Goal: Transaction & Acquisition: Purchase product/service

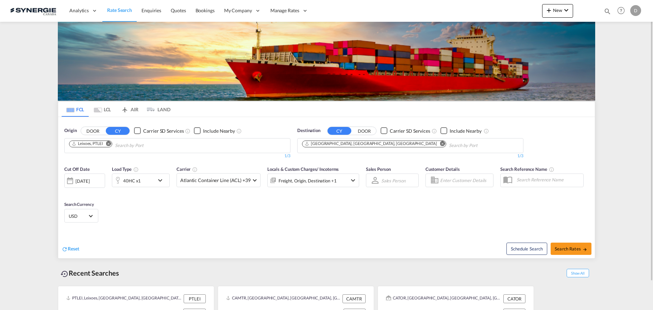
click at [607, 11] on md-icon "icon-magnify" at bounding box center [606, 10] width 7 height 7
click at [498, 13] on select "Bookings Quotes Enquiries" at bounding box center [499, 11] width 32 height 12
select select "Quotes"
click at [483, 5] on select "Bookings Quotes Enquiries" at bounding box center [499, 11] width 32 height 12
click at [541, 13] on input at bounding box center [556, 11] width 85 height 12
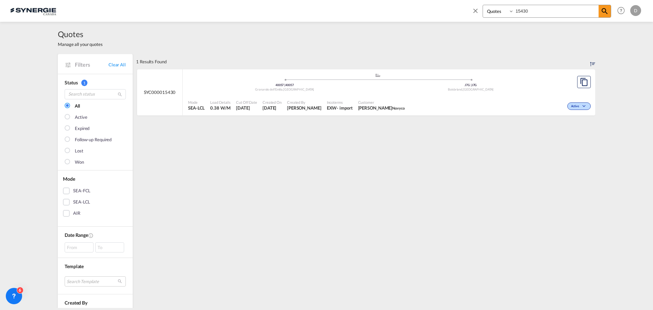
click at [342, 108] on div "- import" at bounding box center [345, 108] width 16 height 6
click at [535, 11] on input "15430" at bounding box center [556, 11] width 85 height 12
type input "15342"
click at [308, 113] on div "Created By [PERSON_NAME]" at bounding box center [305, 105] width 40 height 17
click at [356, 39] on div "Quotes Manage all your quotes" at bounding box center [326, 38] width 537 height 32
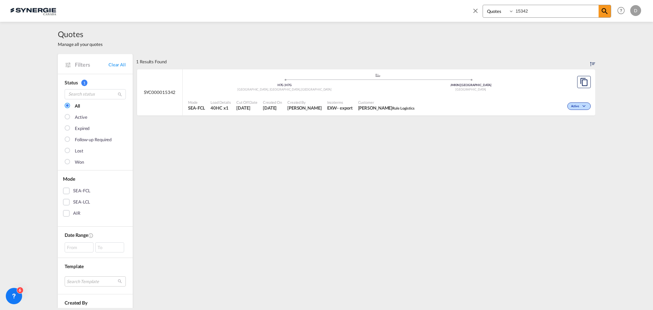
click at [475, 8] on md-icon "icon-close" at bounding box center [475, 10] width 7 height 7
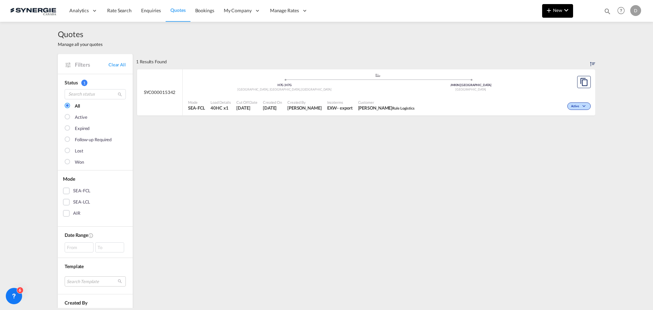
click at [553, 12] on span "New" at bounding box center [557, 9] width 25 height 5
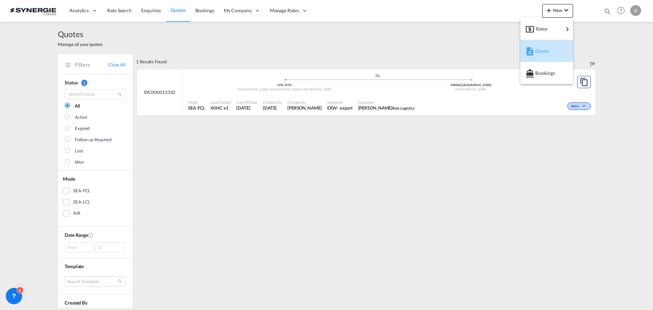
click at [543, 50] on span "Quote" at bounding box center [538, 51] width 7 height 14
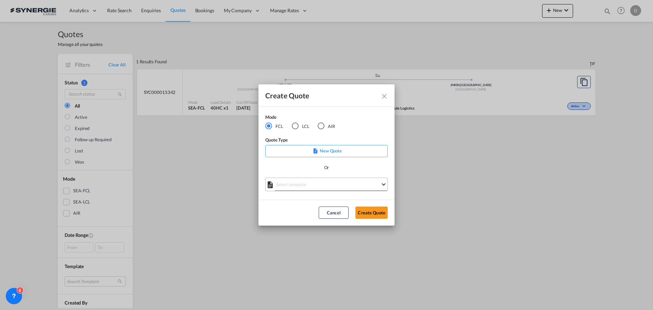
click at [309, 185] on md-select "Select template *NEW* FCL FREEHAND / DAP [PERSON_NAME] | [DATE] *NEW* Import FC…" at bounding box center [326, 184] width 122 height 14
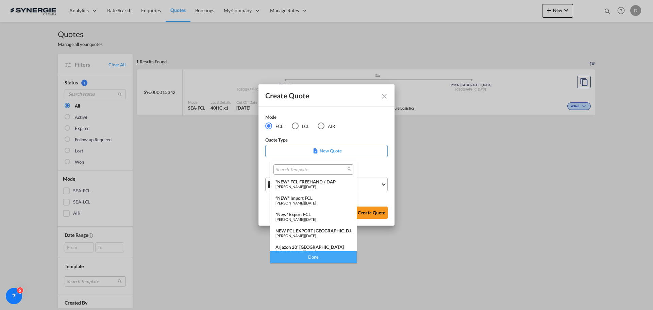
click at [304, 185] on span "[PERSON_NAME]" at bounding box center [289, 186] width 29 height 4
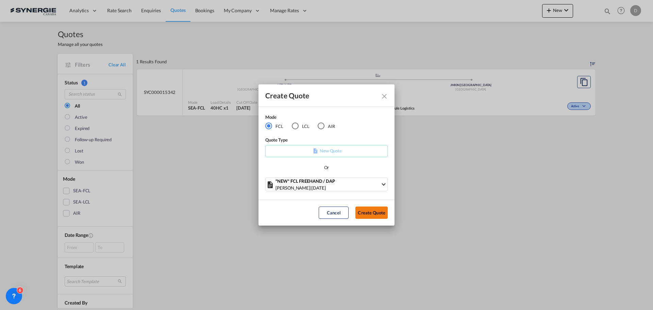
click at [369, 211] on button "Create Quote" at bounding box center [371, 212] width 32 height 12
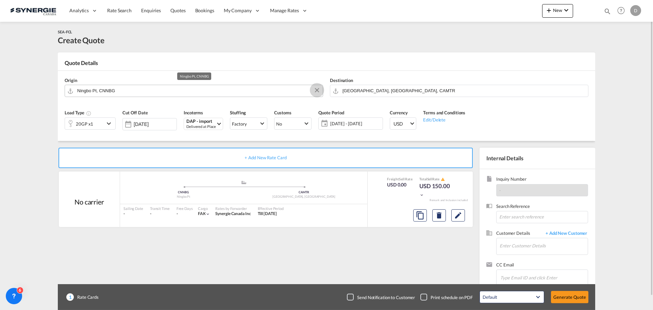
click at [315, 89] on button "Clear Input" at bounding box center [317, 90] width 10 height 10
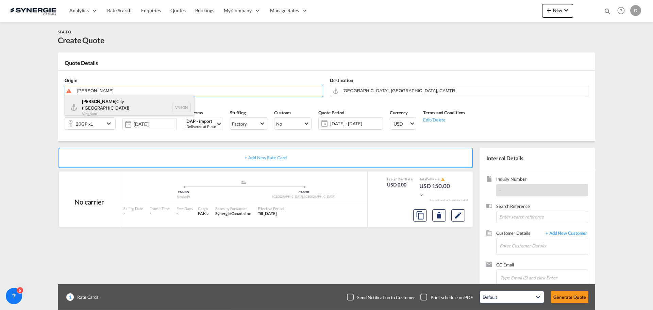
click at [113, 107] on div "Ho Chi Minh City ([GEOGRAPHIC_DATA]) Viet Nam VNSGN" at bounding box center [129, 107] width 129 height 24
type input "Ho Chi Minh City ([GEOGRAPHIC_DATA]), VNSGN"
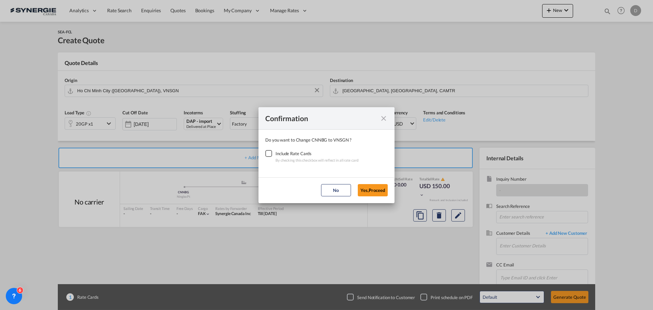
drag, startPoint x: 268, startPoint y: 154, endPoint x: 301, endPoint y: 157, distance: 33.1
click at [268, 154] on div "Checkbox No Ink" at bounding box center [268, 153] width 7 height 7
click at [368, 189] on button "Yes,Proceed" at bounding box center [373, 190] width 30 height 12
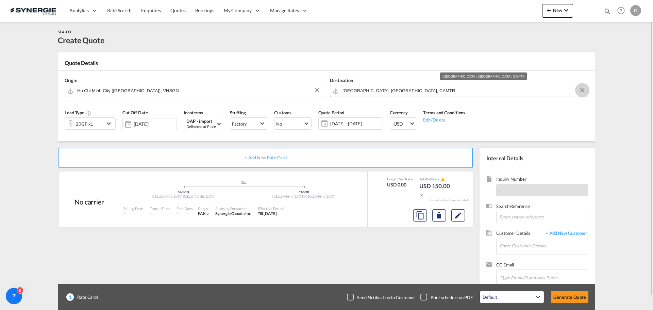
click at [582, 89] on button "Clear Input" at bounding box center [582, 90] width 10 height 10
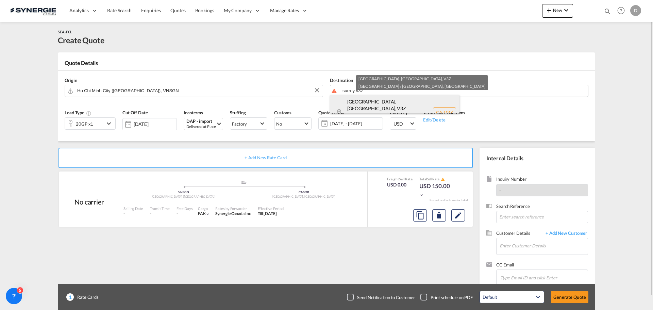
click at [368, 104] on div "[GEOGRAPHIC_DATA], [GEOGRAPHIC_DATA] , V3Z [GEOGRAPHIC_DATA] ... Canada CA-V3Z" at bounding box center [394, 112] width 129 height 35
type input "CA-V3Z, [GEOGRAPHIC_DATA], [GEOGRAPHIC_DATA], [GEOGRAPHIC_DATA] ..."
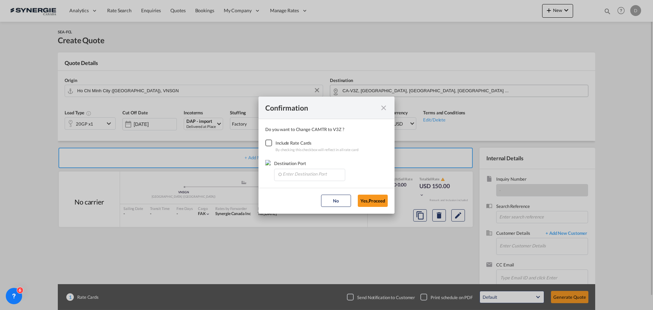
click at [271, 143] on div "Checkbox No Ink" at bounding box center [268, 142] width 7 height 7
click at [328, 176] on input "Enter Destination Port" at bounding box center [310, 174] width 67 height 10
click at [308, 191] on span "CAVAN, [GEOGRAPHIC_DATA], [GEOGRAPHIC_DATA], [GEOGRAPHIC_DATA], [GEOGRAPHIC_DAT…" at bounding box center [415, 189] width 267 height 6
type input "CAVAN, [GEOGRAPHIC_DATA], [GEOGRAPHIC_DATA], [GEOGRAPHIC_DATA], [GEOGRAPHIC_DAT…"
drag, startPoint x: 372, startPoint y: 197, endPoint x: 374, endPoint y: 191, distance: 5.9
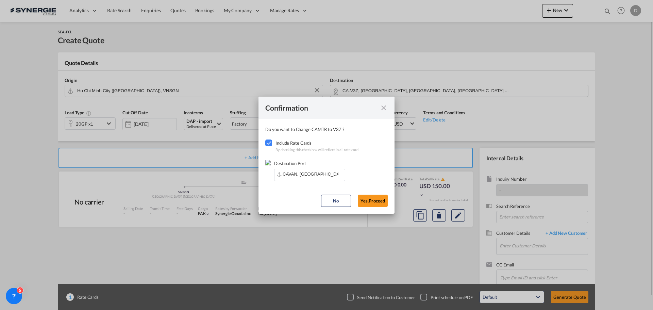
click at [373, 192] on md-dialog-actions "No Yes,Proceed" at bounding box center [326, 201] width 136 height 26
click at [374, 196] on button "Yes,Proceed" at bounding box center [373, 200] width 30 height 12
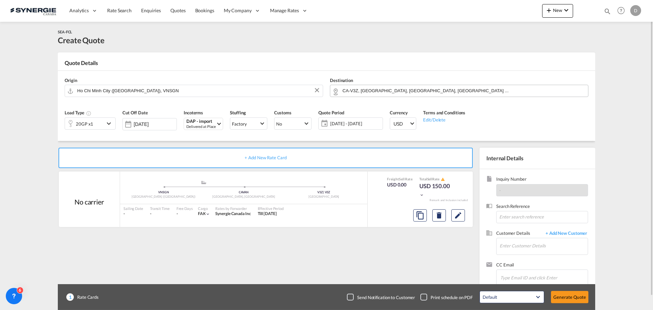
click at [108, 125] on md-icon "icon-chevron-down" at bounding box center [110, 123] width 10 height 8
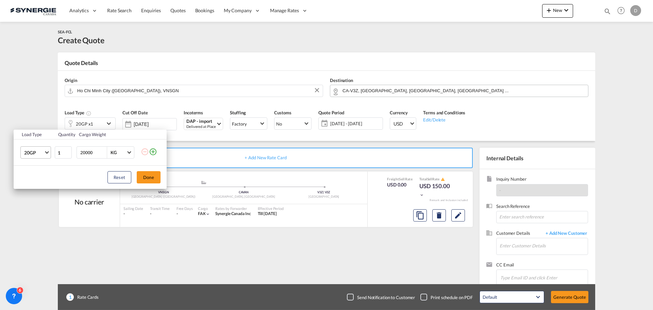
click at [41, 152] on span "20GP" at bounding box center [34, 152] width 20 height 7
click at [38, 182] on md-option "40HC" at bounding box center [42, 185] width 46 height 16
click at [154, 178] on button "Done" at bounding box center [149, 177] width 24 height 12
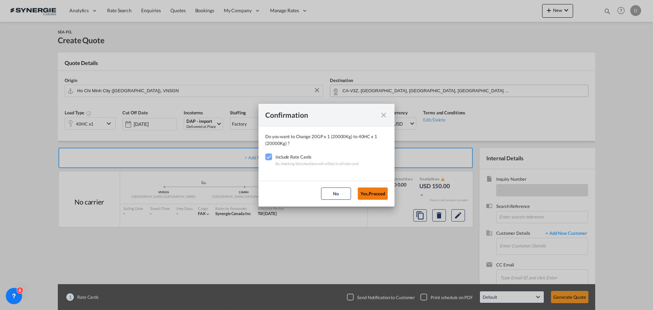
click at [367, 194] on button "Yes,Proceed" at bounding box center [373, 193] width 30 height 12
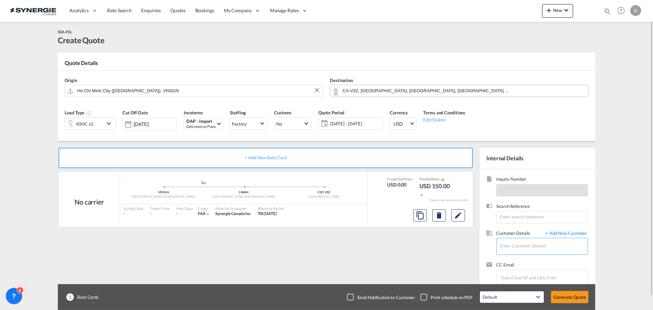
click at [537, 252] on input "Enter Customer Details" at bounding box center [543, 245] width 88 height 15
paste input "[PERSON_NAME][EMAIL_ADDRESS][PERSON_NAME][DOMAIN_NAME]"
click at [513, 232] on div "[PERSON_NAME] [PERSON_NAME][EMAIL_ADDRESS][PERSON_NAME][DOMAIN_NAME] | DB GROUP…" at bounding box center [563, 229] width 129 height 18
type input "DB GROUP US, [PERSON_NAME], [PERSON_NAME][EMAIL_ADDRESS][PERSON_NAME][DOMAIN_NA…"
click at [462, 216] on md-icon "Edit" at bounding box center [458, 215] width 8 height 8
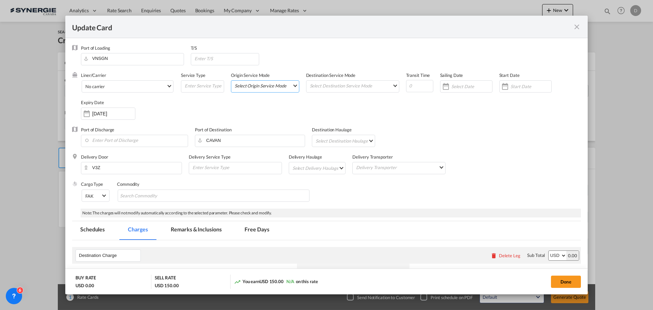
click at [292, 85] on md-select "Select Origin Service Mode SD [GEOGRAPHIC_DATA]" at bounding box center [266, 86] width 65 height 10
click at [260, 104] on md-option "CY" at bounding box center [264, 101] width 75 height 16
click at [381, 85] on md-select "Select Destination Service Mode SD [GEOGRAPHIC_DATA]" at bounding box center [354, 86] width 90 height 10
click at [379, 85] on md-option "SD" at bounding box center [352, 85] width 100 height 16
click at [502, 86] on div "Update CardPort of ..." at bounding box center [504, 87] width 11 height 14
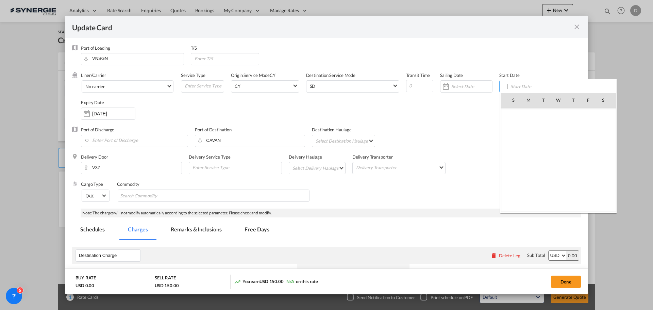
scroll to position [157560, 0]
click at [561, 147] on span "15" at bounding box center [558, 144] width 14 height 14
type input "[DATE]"
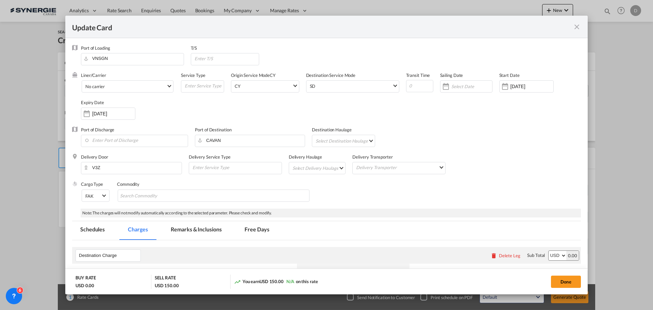
click at [445, 139] on div "Port of Discharge Port of Destination CAVAN Destination Haulage Select Destinat…" at bounding box center [326, 139] width 509 height 27
click at [337, 166] on md-select "Select Delivery Haulage rail road barge truck unspecified not available" at bounding box center [319, 167] width 54 height 11
click at [325, 178] on md-option "road" at bounding box center [318, 184] width 64 height 16
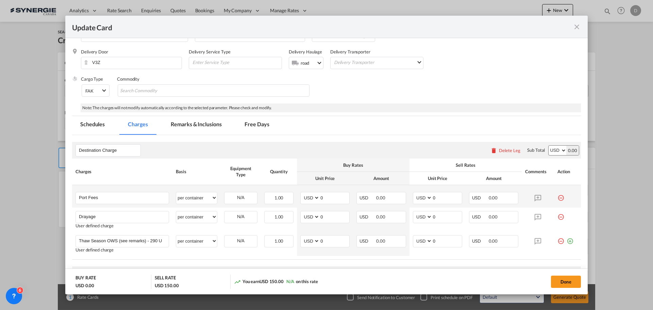
scroll to position [102, 0]
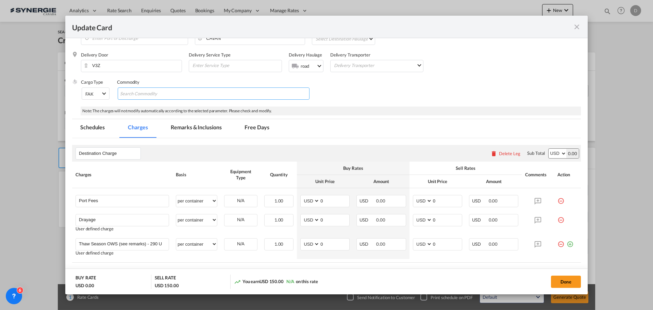
click at [184, 93] on md-chips-wrap "Chips container with autocompletion. Enter the text area, type text to search, …" at bounding box center [214, 93] width 192 height 12
type input "General Cargo"
click at [404, 88] on div "Cargo Type FAK FAK GCR GDSM General Cargo Hazardous Cargo Ambient Foodstuff Chi…" at bounding box center [331, 92] width 500 height 27
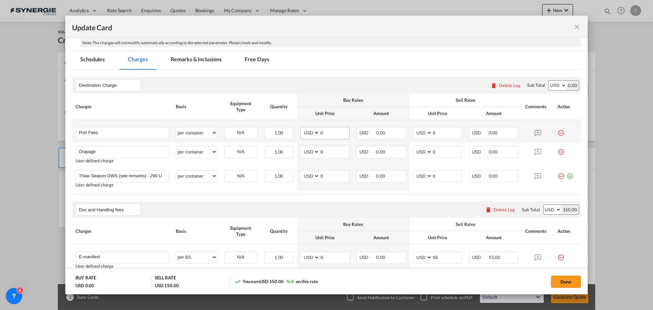
click at [319, 131] on div "Update CardPort of ..." at bounding box center [319, 133] width 0 height 12
drag, startPoint x: 318, startPoint y: 132, endPoint x: 319, endPoint y: 135, distance: 4.0
click at [320, 135] on input "0" at bounding box center [335, 132] width 30 height 10
drag, startPoint x: 343, startPoint y: 132, endPoint x: 237, endPoint y: 132, distance: 105.4
click at [237, 132] on tr "Port Fees Please Enter User Defined Charges Cannot Be Published per equipment p…" at bounding box center [326, 131] width 509 height 22
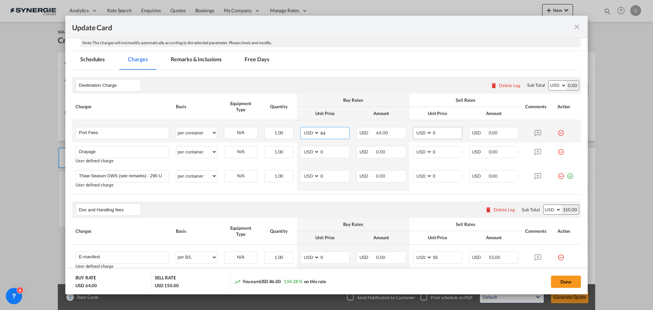
type input "64"
drag, startPoint x: 430, startPoint y: 130, endPoint x: 442, endPoint y: 131, distance: 11.6
click at [442, 131] on input "0" at bounding box center [447, 132] width 30 height 10
type input "85"
drag, startPoint x: 318, startPoint y: 153, endPoint x: 330, endPoint y: 152, distance: 11.9
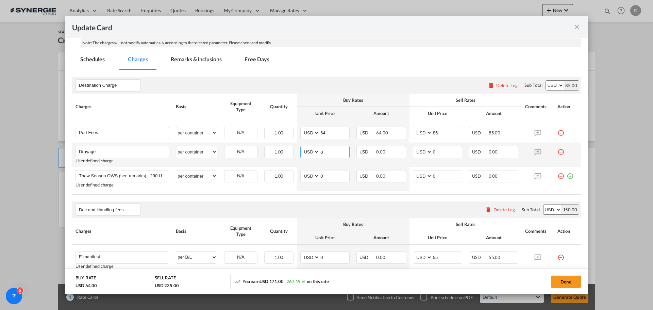
click at [330, 152] on input "0" at bounding box center [335, 151] width 30 height 10
type input "470"
drag, startPoint x: 430, startPoint y: 152, endPoint x: 436, endPoint y: 152, distance: 6.5
click at [436, 152] on input "0" at bounding box center [447, 151] width 30 height 10
type input "570"
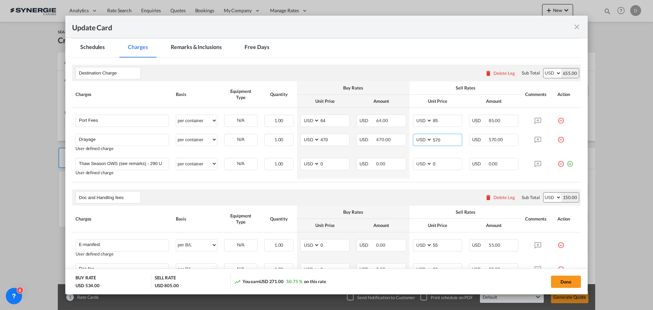
scroll to position [12, 0]
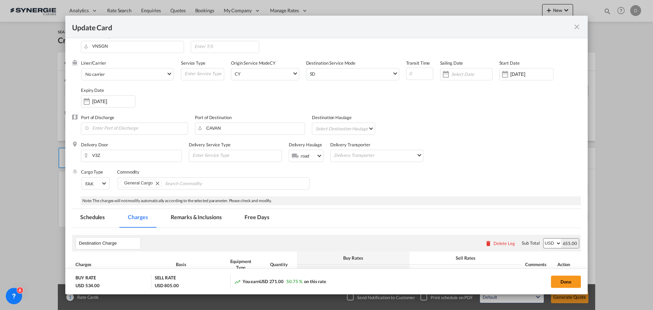
click at [191, 218] on md-tab-item "Remarks & Inclusions" at bounding box center [195, 218] width 67 height 19
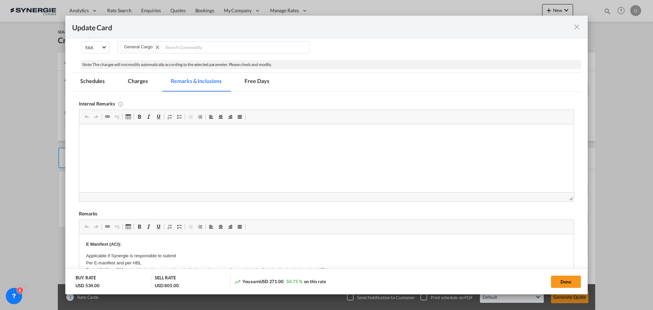
scroll to position [0, 0]
click at [110, 144] on html "Canada West / Google Drive" at bounding box center [326, 134] width 494 height 21
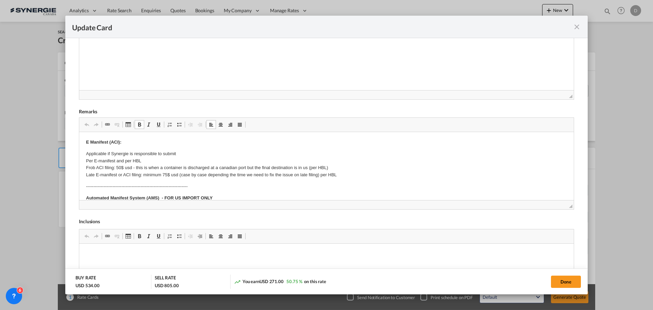
scroll to position [102, 0]
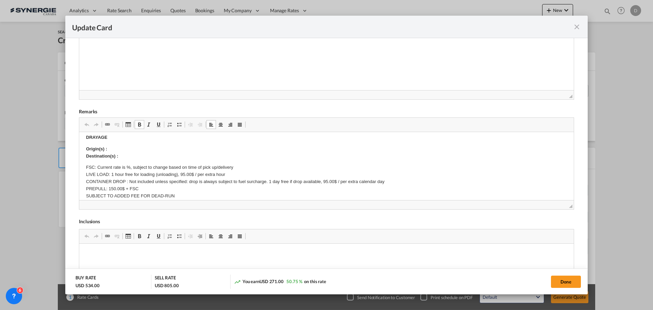
click at [124, 149] on p "Origin(s) : Destination(s) :" at bounding box center [326, 152] width 481 height 14
click at [125, 158] on p "Origin(s) : Vancouver CY Destination(s) :" at bounding box center [326, 152] width 481 height 14
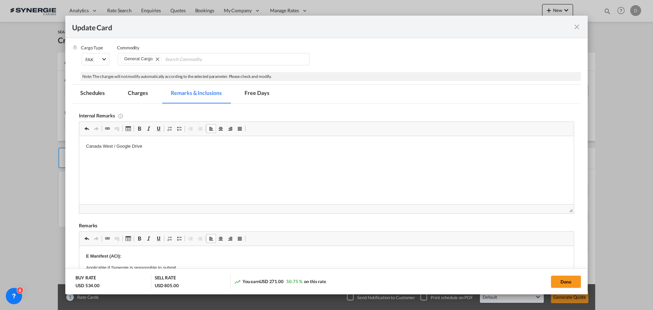
scroll to position [114, 0]
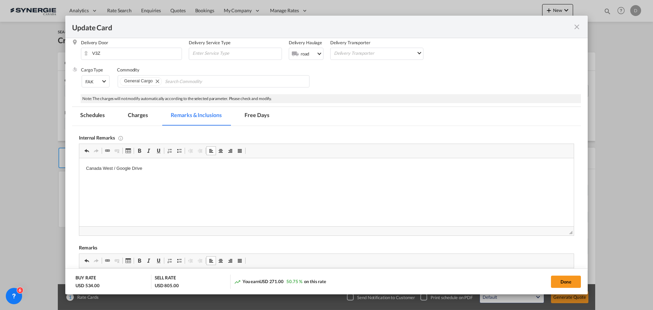
drag, startPoint x: 562, startPoint y: 286, endPoint x: 565, endPoint y: 291, distance: 5.7
click at [562, 286] on button "Done" at bounding box center [566, 281] width 30 height 12
type input "[DATE]"
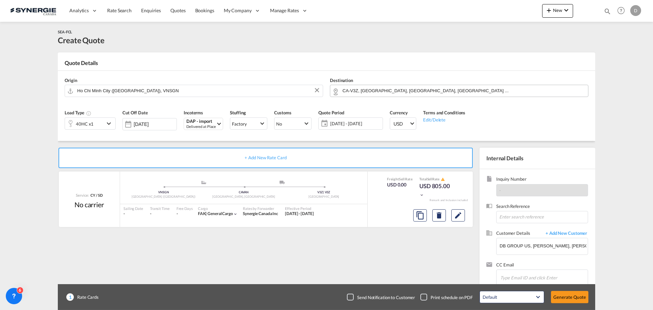
scroll to position [104, 0]
click at [566, 297] on button "Generate Quote" at bounding box center [569, 297] width 37 height 12
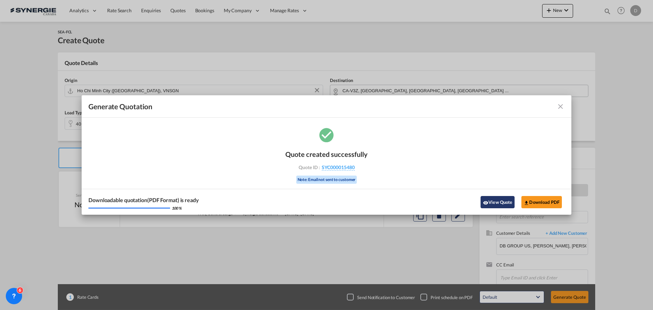
click at [486, 202] on md-icon "icon-eye" at bounding box center [485, 202] width 5 height 5
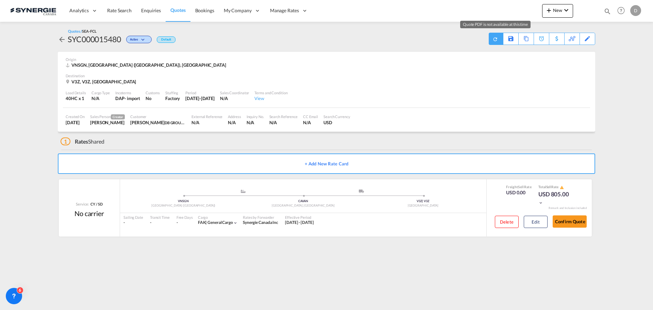
click at [493, 41] on span "Quote PDF is not available at this time" at bounding box center [495, 37] width 7 height 9
click at [492, 42] on div "Download Quote" at bounding box center [482, 38] width 35 height 11
click at [443, 60] on div "Origin" at bounding box center [326, 59] width 521 height 5
drag, startPoint x: 487, startPoint y: 70, endPoint x: 583, endPoint y: 15, distance: 110.9
click at [487, 70] on div "Origin VNSGN, [GEOGRAPHIC_DATA] ([GEOGRAPHIC_DATA]), [GEOGRAPHIC_DATA]" at bounding box center [326, 63] width 521 height 22
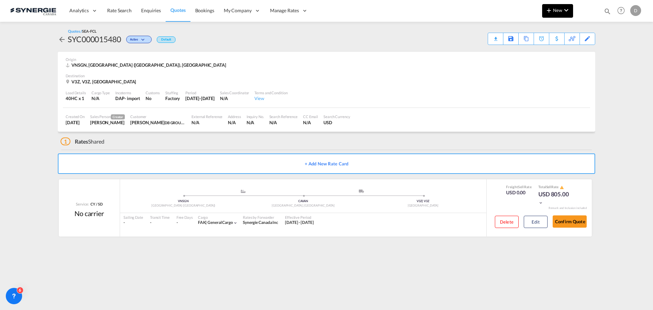
click at [555, 11] on span "New" at bounding box center [557, 9] width 25 height 5
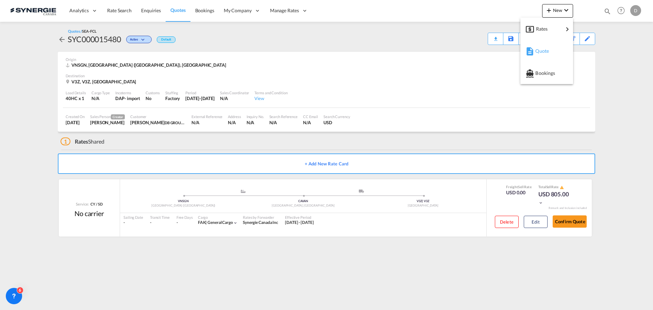
click at [540, 52] on span "Quote" at bounding box center [538, 51] width 7 height 14
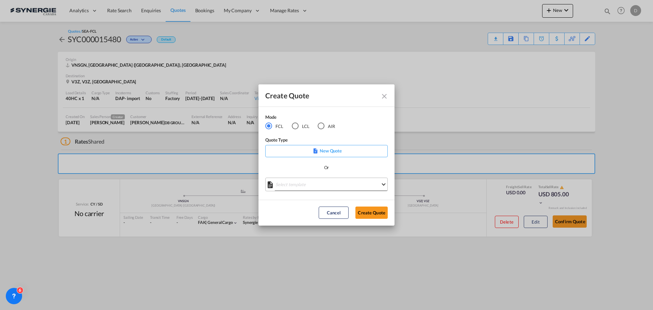
click at [340, 185] on md-select "Select template *NEW* FCL FREEHAND / DAP [PERSON_NAME] | [DATE] *NEW* Import FC…" at bounding box center [326, 184] width 122 height 14
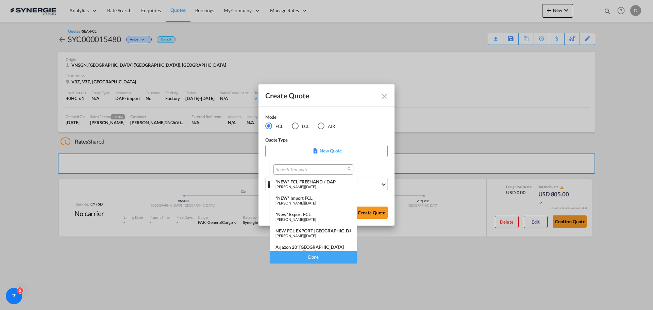
click at [316, 202] on span "[DATE]" at bounding box center [310, 203] width 11 height 4
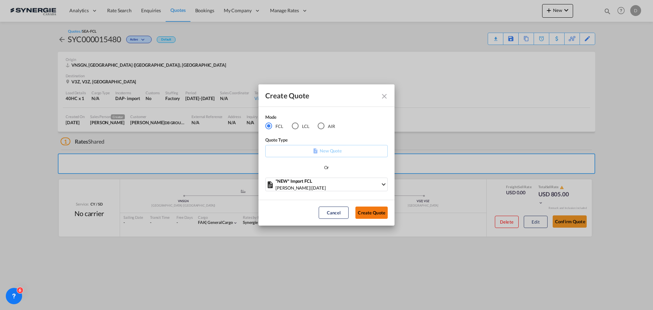
click at [369, 211] on button "Create Quote" at bounding box center [371, 212] width 32 height 12
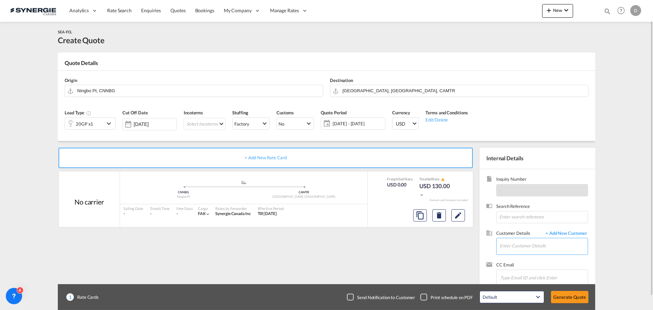
click at [533, 240] on input "Enter Customer Details" at bounding box center [543, 245] width 88 height 15
paste input "[EMAIL_ADDRESS][DOMAIN_NAME]"
click at [521, 231] on div "RAFI MOUBAID [EMAIL_ADDRESS][DOMAIN_NAME] | AK-PAK" at bounding box center [543, 229] width 88 height 18
type input "AK-PAK, [PERSON_NAME], [EMAIL_ADDRESS][DOMAIN_NAME]"
click at [370, 121] on span "[DATE] - [DATE]" at bounding box center [357, 123] width 51 height 6
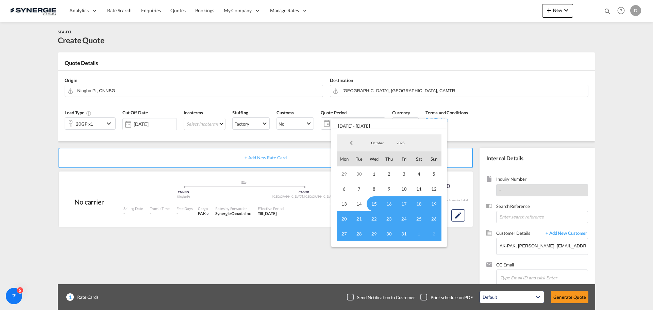
click at [374, 203] on span "15" at bounding box center [373, 203] width 15 height 15
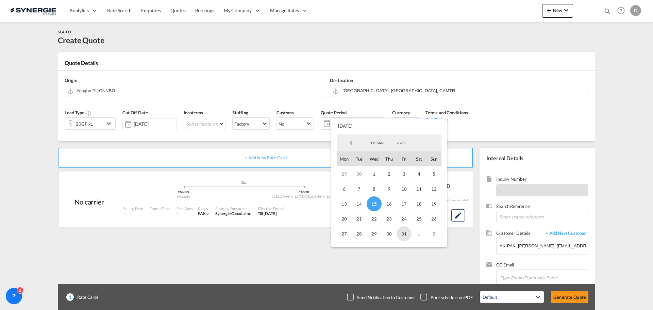
click at [400, 234] on span "31" at bounding box center [403, 233] width 15 height 15
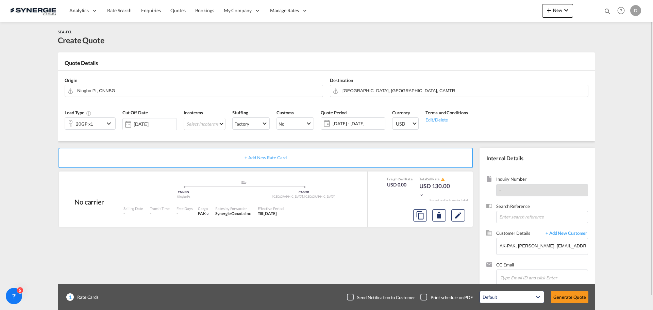
click at [108, 121] on md-icon "icon-chevron-down" at bounding box center [110, 123] width 10 height 8
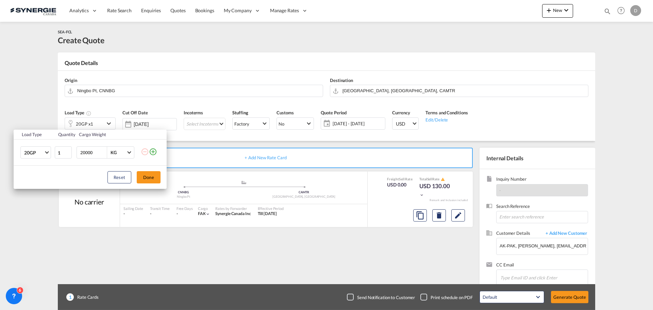
click at [151, 155] on md-icon "icon-plus-circle-outline" at bounding box center [153, 152] width 8 height 8
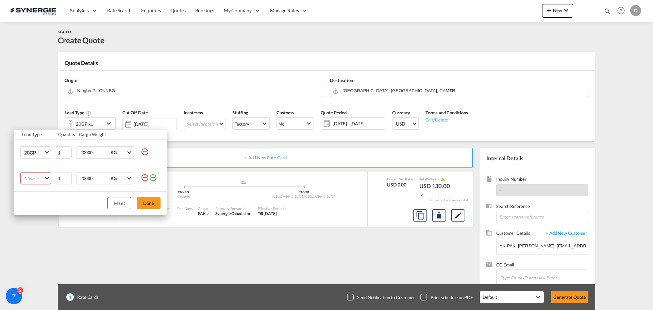
click at [48, 178] on md-select "Choose 20GP 40GP 40HC 45HC 20RE 40RE 40HR 20OT 40OT 20FR 40FR 40NR 20NR 45S 20T…" at bounding box center [35, 178] width 31 height 12
click at [34, 210] on div "40HC" at bounding box center [30, 211] width 12 height 6
click at [149, 202] on button "Done" at bounding box center [149, 203] width 24 height 12
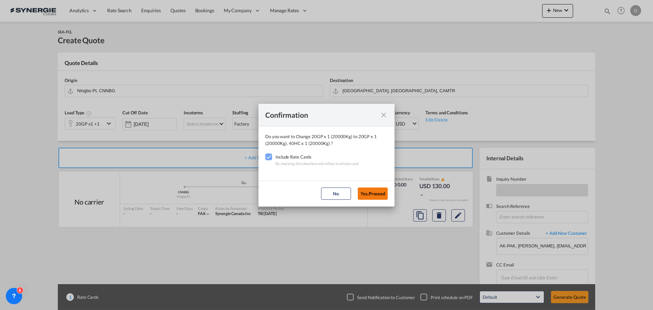
click at [374, 192] on button "Yes,Proceed" at bounding box center [373, 193] width 30 height 12
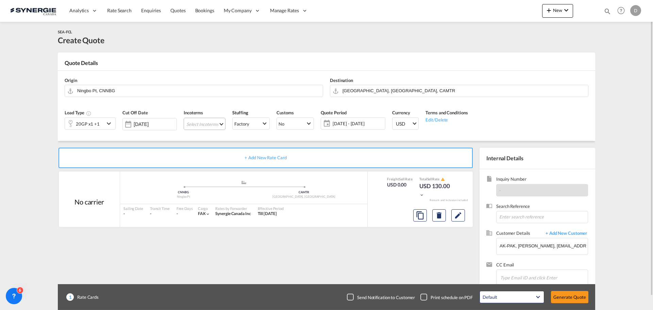
click at [219, 122] on md-select "Select Incoterms FAS - import Free Alongside Ship CIF - export Cost,Insurance a…" at bounding box center [205, 124] width 42 height 12
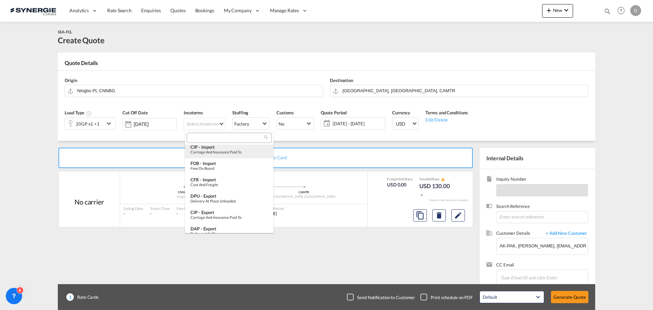
scroll to position [170, 0]
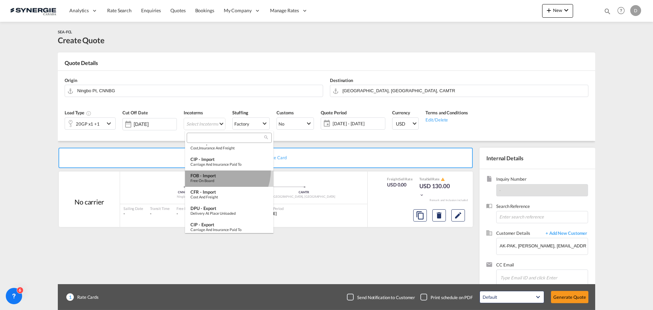
click at [218, 170] on md-option "FOB - import Free on Board" at bounding box center [229, 178] width 88 height 16
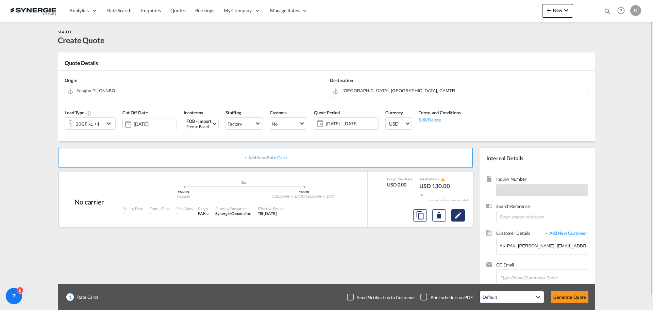
click at [456, 216] on md-icon "Edit" at bounding box center [458, 215] width 8 height 8
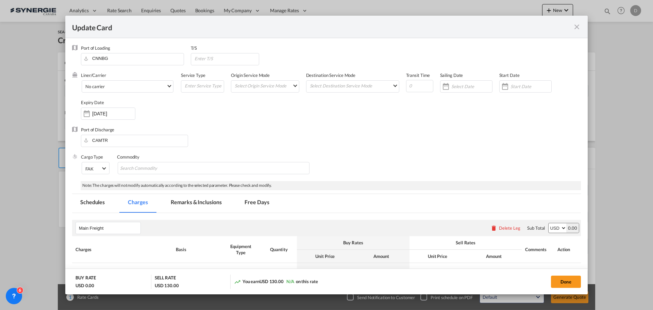
click at [577, 27] on md-icon "icon-close fg-AAA8AD m-0 pointer" at bounding box center [576, 27] width 8 height 8
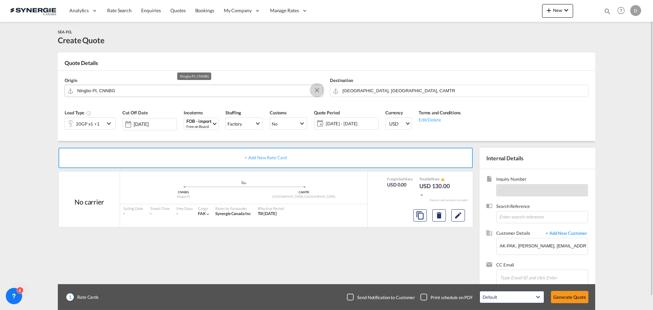
click at [316, 88] on button "Clear Input" at bounding box center [317, 90] width 10 height 10
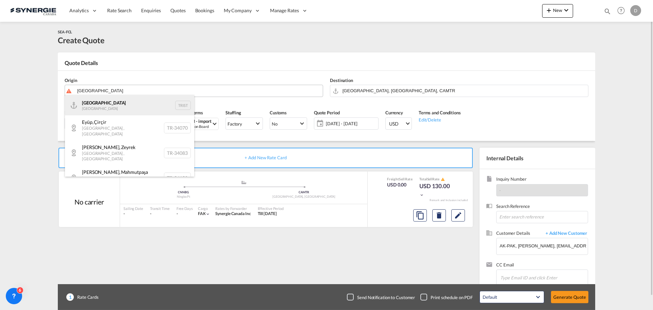
click at [107, 106] on div "[GEOGRAPHIC_DATA] [GEOGRAPHIC_DATA] TRIST" at bounding box center [129, 105] width 129 height 20
type input "[GEOGRAPHIC_DATA], TRIST"
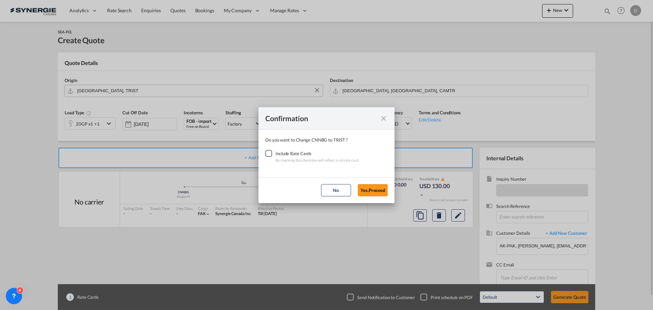
click at [269, 154] on div "Checkbox No Ink" at bounding box center [268, 153] width 7 height 7
click at [367, 188] on button "Yes,Proceed" at bounding box center [373, 190] width 30 height 12
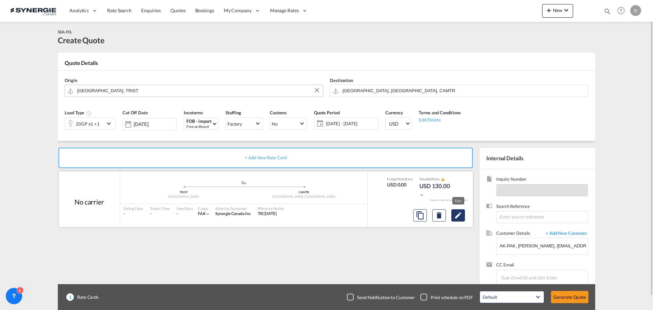
click at [452, 213] on button "Edit" at bounding box center [458, 215] width 14 height 12
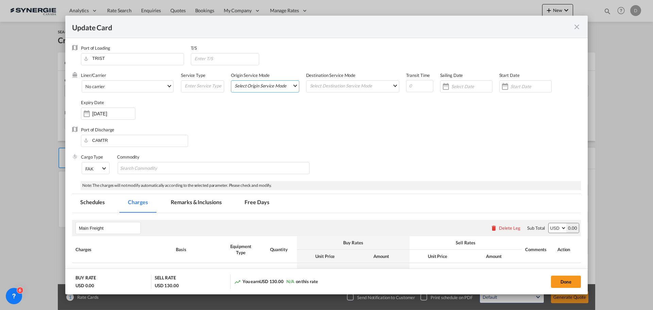
click at [290, 85] on md-select "Select Origin Service Mode SD [GEOGRAPHIC_DATA]" at bounding box center [266, 86] width 65 height 10
click at [239, 98] on md-option "CY" at bounding box center [264, 101] width 75 height 16
click at [374, 88] on md-select "Select Destination Service Mode SD [GEOGRAPHIC_DATA]" at bounding box center [354, 86] width 90 height 10
click at [373, 88] on md-option "SD" at bounding box center [352, 85] width 100 height 16
click at [503, 88] on div "Update Card Port ..." at bounding box center [504, 87] width 11 height 14
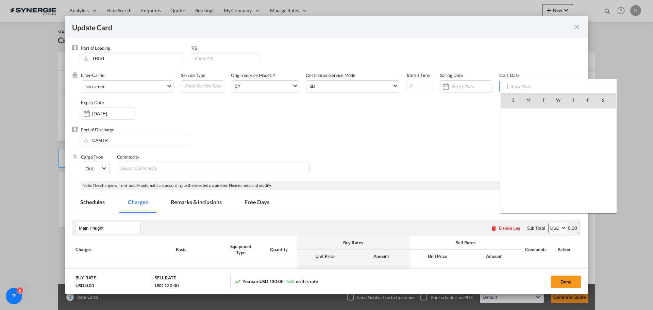
scroll to position [157560, 0]
click at [559, 146] on span "15" at bounding box center [558, 144] width 14 height 14
type input "[DATE]"
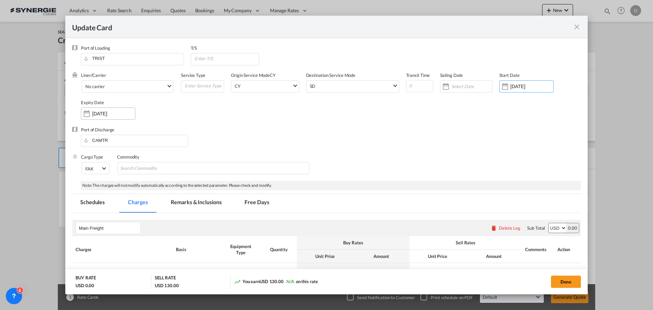
click at [87, 114] on div "Update Card Port ..." at bounding box center [86, 114] width 11 height 14
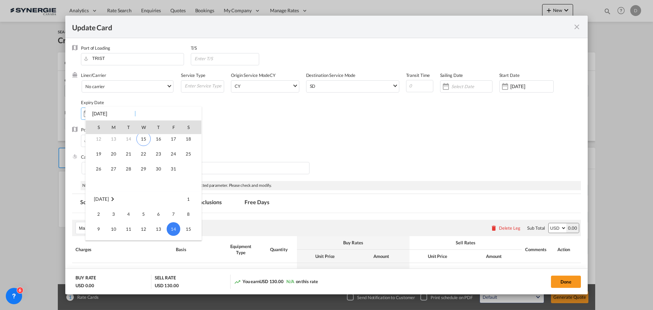
scroll to position [22, 0]
click at [174, 178] on span "31" at bounding box center [174, 180] width 14 height 14
type input "[DATE]"
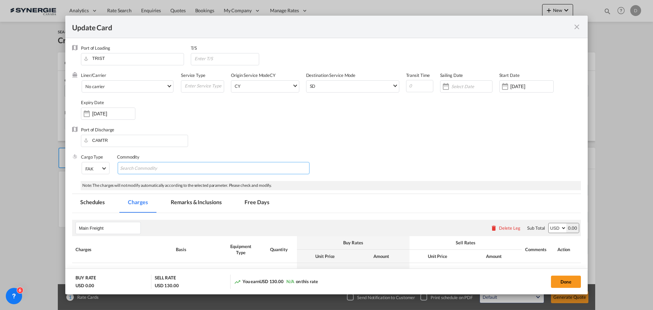
drag, startPoint x: 171, startPoint y: 168, endPoint x: 164, endPoint y: 167, distance: 6.9
click at [169, 168] on input "Chips input." at bounding box center [151, 168] width 62 height 11
click at [128, 169] on input "Genral Cargo" at bounding box center [151, 168] width 62 height 11
type input "General Cargo"
click at [240, 138] on div "Port of Discharge CAMTR" at bounding box center [326, 139] width 509 height 27
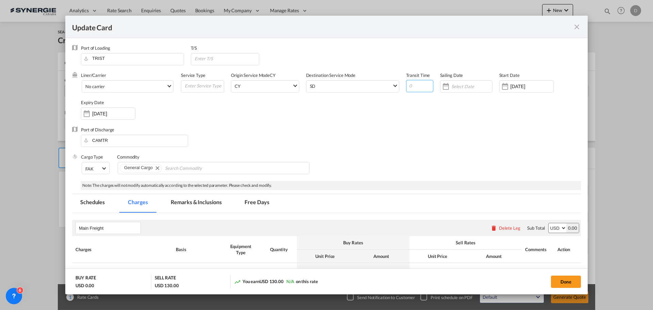
click at [412, 84] on input "Update Card Port ..." at bounding box center [419, 86] width 27 height 12
type input "2"
type input "20"
click at [419, 123] on div "Liner/Carrier No carrier Atlantic Container Line (ACL) [PERSON_NAME] Transport …" at bounding box center [331, 99] width 500 height 54
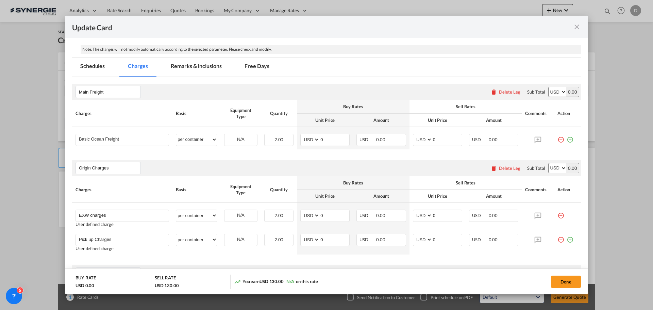
scroll to position [170, 0]
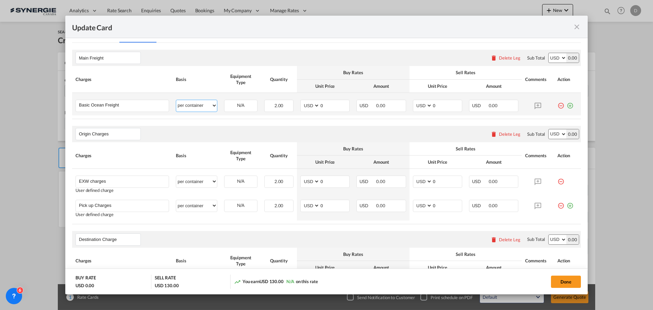
click at [210, 103] on select "per equipment per container per B/L per shipping bill per shipment % on freight…" at bounding box center [196, 105] width 41 height 11
select select "per equipment"
click at [176, 100] on select "per equipment per container per B/L per shipping bill per shipment % on freight…" at bounding box center [196, 105] width 41 height 11
click at [566, 106] on md-icon "icon-plus-circle-outline green-400-fg" at bounding box center [569, 103] width 7 height 7
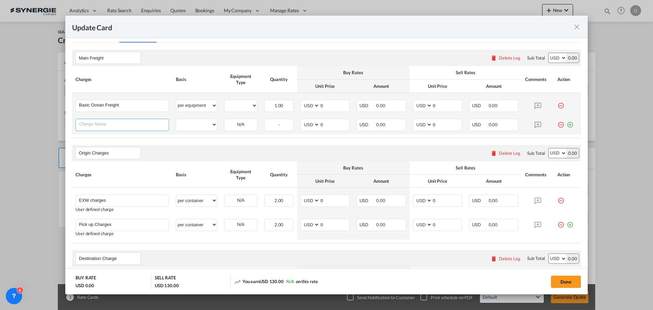
click at [143, 123] on input "Charge Name" at bounding box center [124, 124] width 90 height 10
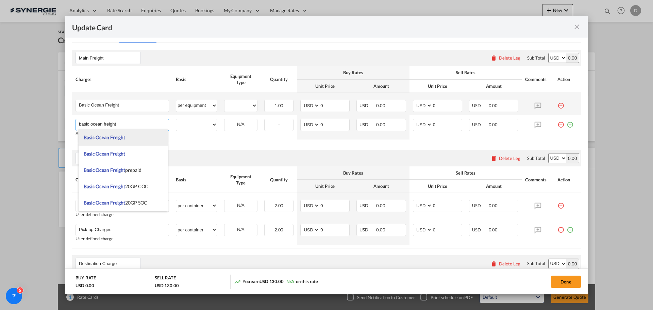
click at [128, 137] on li "Basic Ocean Freight" at bounding box center [123, 137] width 89 height 16
type input "Basic Ocean Freight"
select select "per equipment"
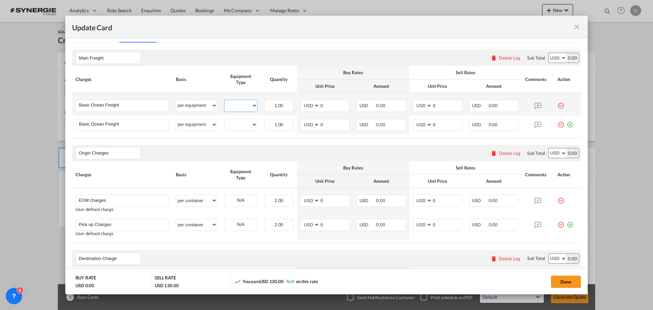
click at [254, 103] on select "20GP 40HC" at bounding box center [240, 105] width 33 height 9
select select "20GP"
click at [224, 101] on select "20GP 40HC" at bounding box center [240, 105] width 33 height 9
click at [252, 124] on select "20GP 40HC" at bounding box center [240, 124] width 33 height 9
select select "40HC"
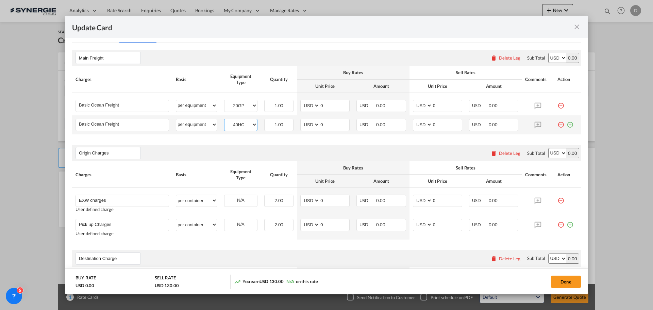
click at [224, 120] on select "20GP 40HC" at bounding box center [240, 124] width 33 height 9
drag, startPoint x: 319, startPoint y: 105, endPoint x: 324, endPoint y: 105, distance: 5.5
click at [324, 105] on input "0" at bounding box center [335, 105] width 30 height 10
type input "2200"
drag, startPoint x: 318, startPoint y: 126, endPoint x: 322, endPoint y: 126, distance: 4.1
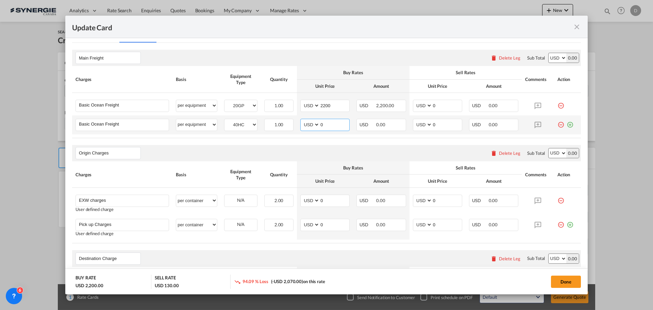
click at [322, 126] on input "0" at bounding box center [335, 124] width 30 height 10
type input "2425"
drag, startPoint x: 430, startPoint y: 104, endPoint x: 434, endPoint y: 106, distance: 4.0
click at [435, 106] on input "0" at bounding box center [447, 105] width 30 height 10
type input "2500"
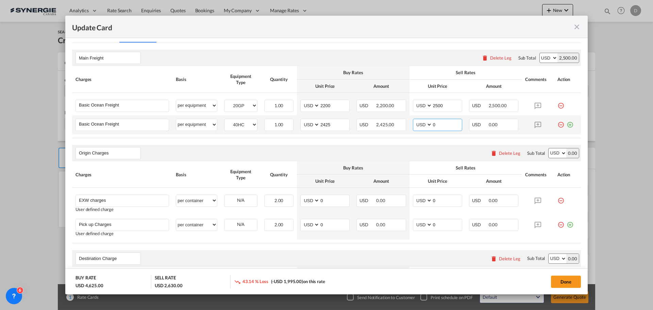
drag, startPoint x: 430, startPoint y: 124, endPoint x: 437, endPoint y: 124, distance: 6.8
click at [437, 124] on input "0" at bounding box center [447, 124] width 30 height 10
type input "2725"
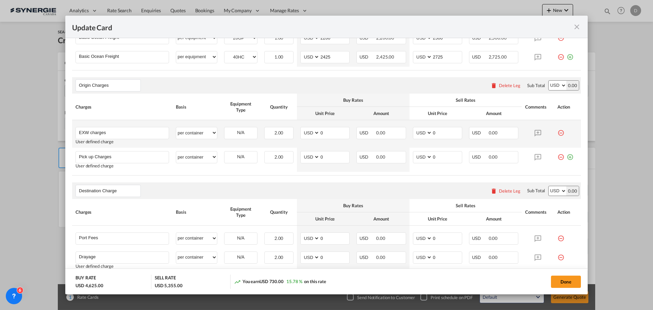
scroll to position [238, 0]
click at [503, 87] on div "Delete Leg" at bounding box center [509, 84] width 21 height 5
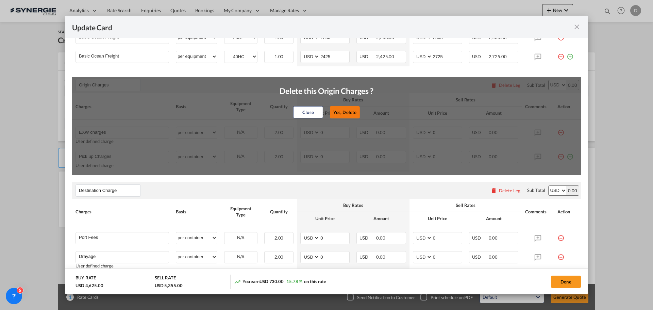
click at [346, 114] on button "Yes, Delete" at bounding box center [345, 112] width 30 height 12
type input "Destination Charge"
type input "Port Fees"
type input "Drayage"
type input "Doc and Handling fees"
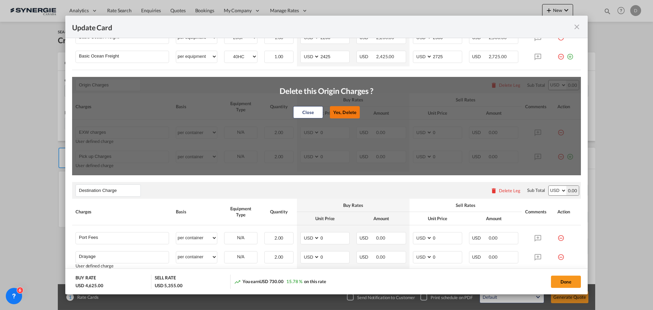
type input "E-manifest"
select select "per B/L"
type input "35"
type input "Doc fee"
select select "per B/L"
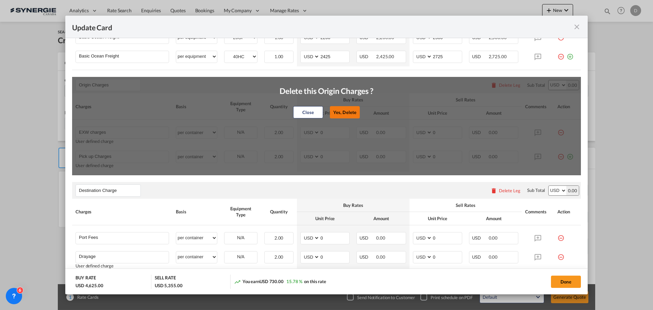
type input "30"
type input "Handling fee"
select select "per B/L"
type input "65"
type input "Cargo Coverage"
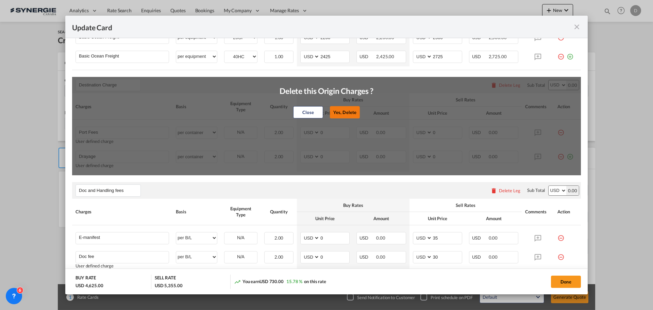
type input "Cargo Coverage - Rate to be confirmed depending on commodity and value Min 50 U…"
select select "per shipment"
type input "0"
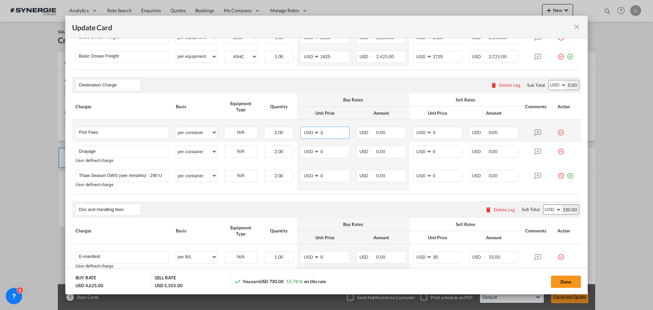
drag, startPoint x: 319, startPoint y: 132, endPoint x: 326, endPoint y: 132, distance: 6.8
click at [327, 132] on input "0" at bounding box center [335, 132] width 30 height 10
type input "50"
drag, startPoint x: 429, startPoint y: 131, endPoint x: 429, endPoint y: 148, distance: 17.0
click at [429, 147] on tbody "Port Fees Please Enter User Defined Charges Cannot Be Published per equipment p…" at bounding box center [326, 155] width 509 height 71
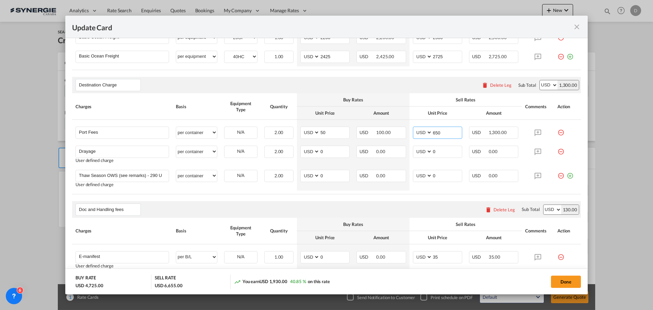
type input "650"
click at [324, 152] on input "0" at bounding box center [335, 151] width 30 height 10
type input "299"
drag, startPoint x: 429, startPoint y: 151, endPoint x: 441, endPoint y: 152, distance: 12.3
click at [441, 152] on input "0" at bounding box center [447, 151] width 30 height 10
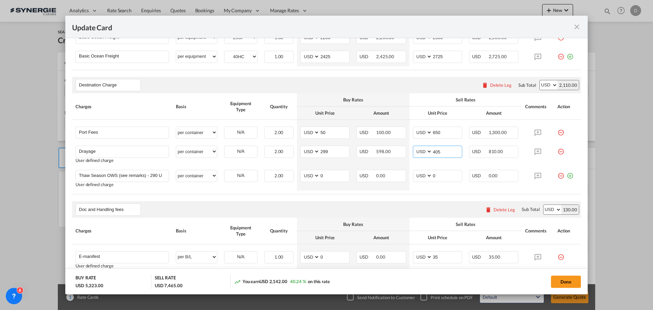
type input "405"
click at [412, 195] on rate-modification "Main Freight Please enter leg name Leg Name Already Exists Delete Leg Sub Total…" at bounding box center [326, 211] width 509 height 473
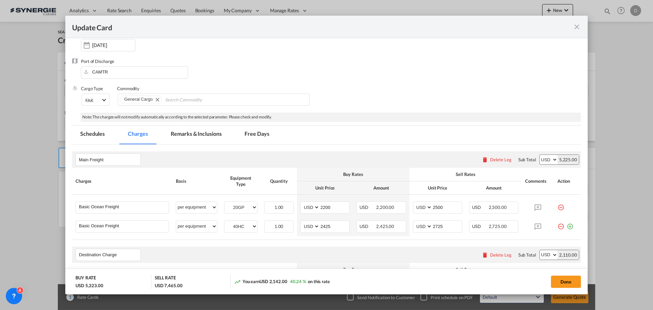
scroll to position [68, 0]
click at [205, 134] on md-tab-item "Remarks & Inclusions" at bounding box center [195, 135] width 67 height 19
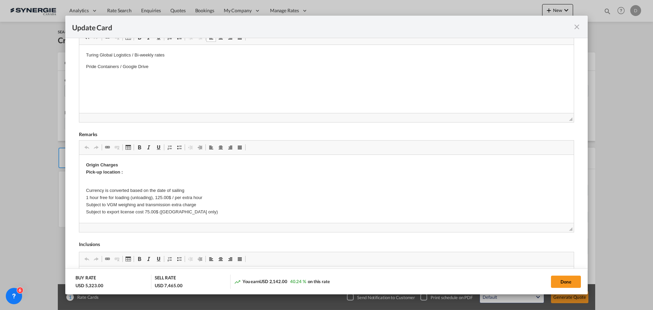
scroll to position [238, 0]
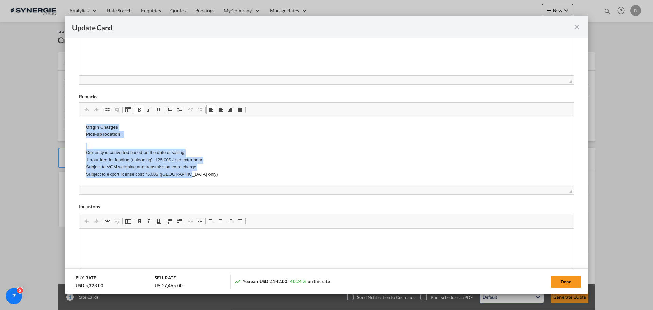
drag, startPoint x: 83, startPoint y: 126, endPoint x: 195, endPoint y: 176, distance: 122.5
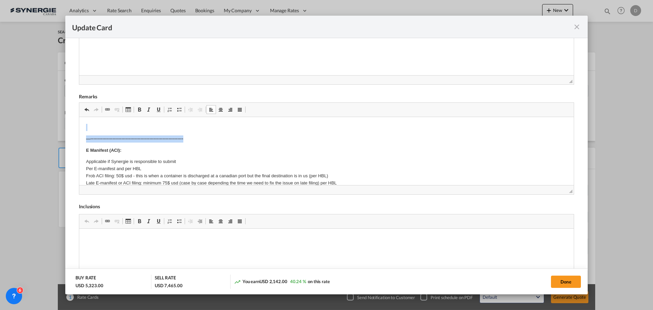
drag, startPoint x: 87, startPoint y: 123, endPoint x: 203, endPoint y: 134, distance: 117.1
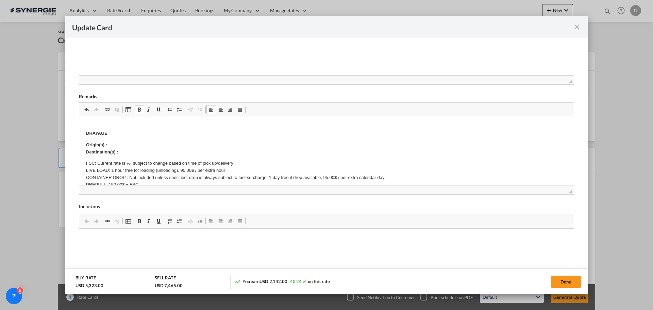
scroll to position [102, 0]
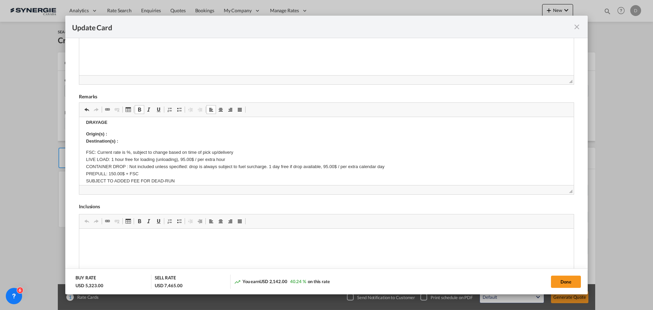
click at [142, 131] on p "Origin(s) : Destination(s) :" at bounding box center [326, 138] width 481 height 14
click at [130, 142] on p "Origin(s) : Montreal CY Destination(s) :" at bounding box center [326, 138] width 481 height 14
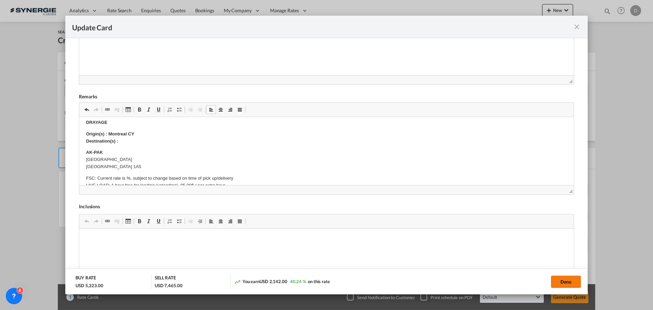
click at [562, 280] on button "Done" at bounding box center [566, 281] width 30 height 12
type input "[DATE]"
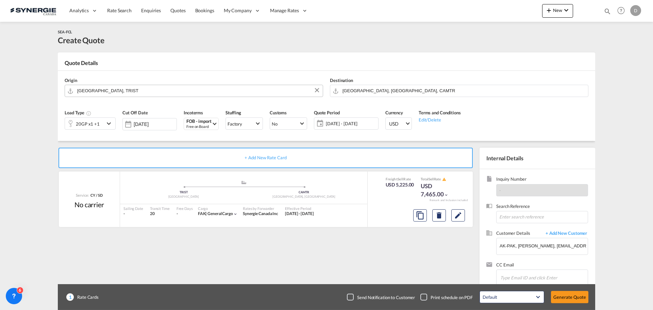
scroll to position [77, 0]
click at [567, 295] on button "Generate Quote" at bounding box center [569, 297] width 37 height 12
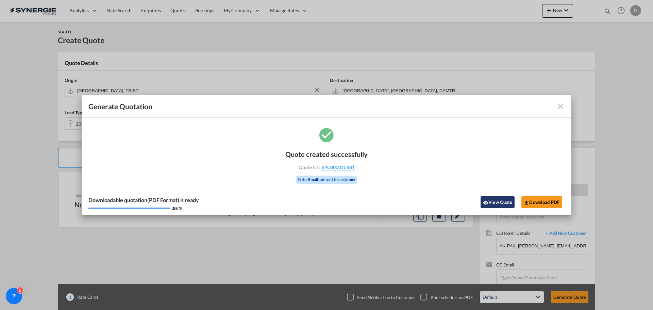
click at [497, 204] on button "View Quote" at bounding box center [497, 202] width 34 height 12
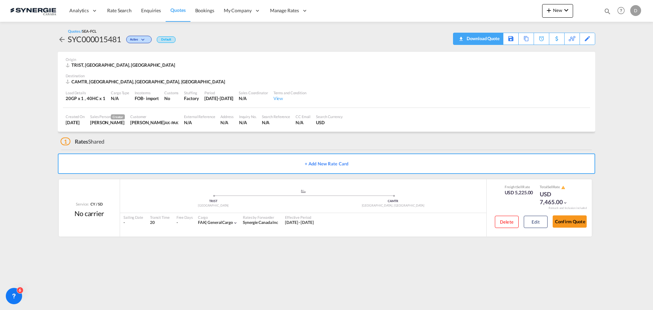
click at [494, 40] on div "Download Quote" at bounding box center [482, 38] width 35 height 11
click at [550, 11] on md-icon "icon-plus 400-fg" at bounding box center [549, 10] width 8 height 8
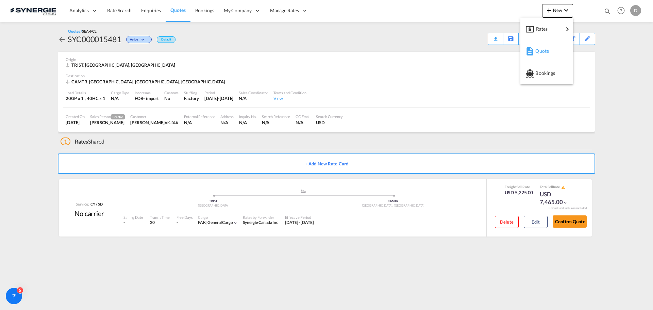
click at [538, 53] on span "Quote" at bounding box center [538, 51] width 7 height 14
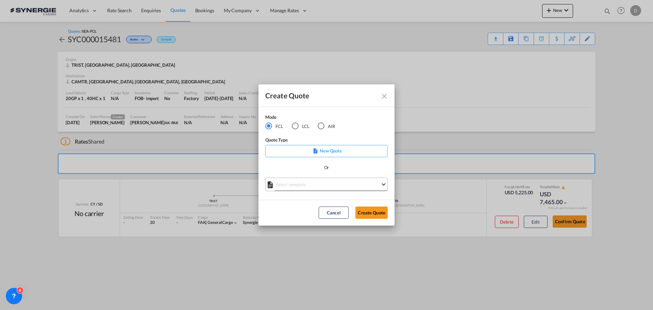
click at [334, 180] on md-select "Select template *NEW* FCL FREEHAND / DAP [PERSON_NAME] | [DATE] *NEW* Import FC…" at bounding box center [326, 184] width 122 height 14
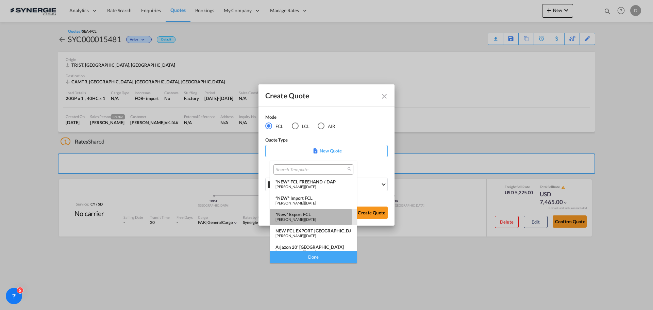
click at [304, 217] on span "[PERSON_NAME]" at bounding box center [289, 219] width 29 height 4
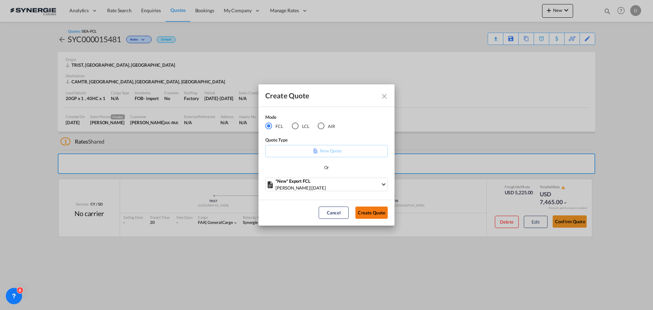
click at [370, 211] on button "Create Quote" at bounding box center [371, 212] width 32 height 12
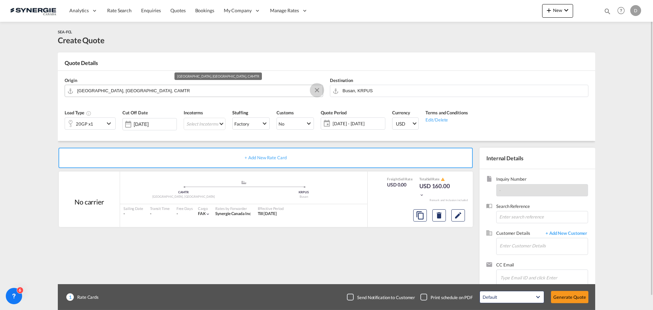
click at [315, 91] on button "Clear Input" at bounding box center [317, 90] width 10 height 10
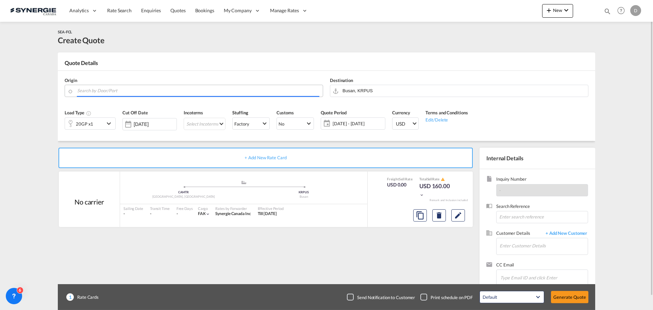
paste input "WOODBRIDGE"
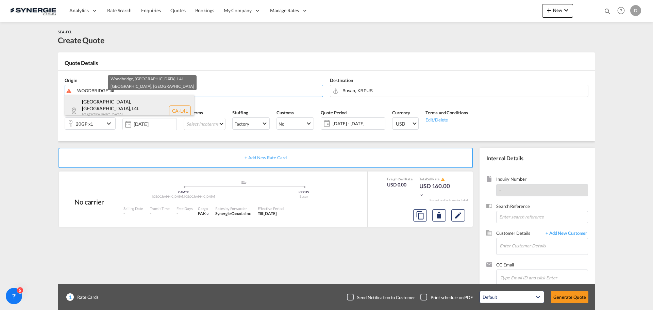
click at [121, 102] on div "[GEOGRAPHIC_DATA] , [GEOGRAPHIC_DATA] [GEOGRAPHIC_DATA]-L4L" at bounding box center [129, 111] width 129 height 32
type input "CA-L4L, [GEOGRAPHIC_DATA], [GEOGRAPHIC_DATA], [GEOGRAPHIC_DATA]"
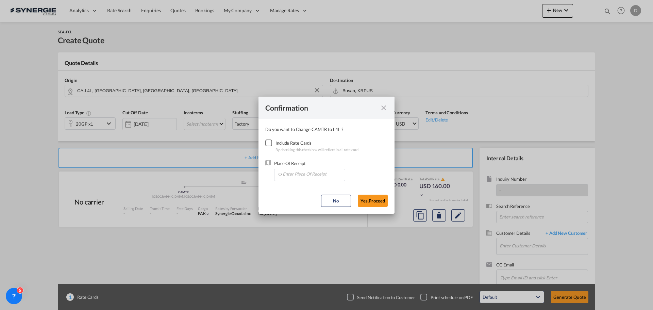
click at [267, 145] on div "Checkbox No Ink" at bounding box center [268, 142] width 7 height 7
click at [308, 173] on input "Enter Place Of Receipt" at bounding box center [310, 174] width 67 height 10
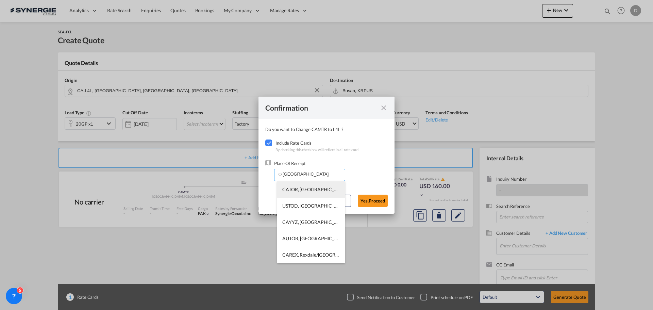
click at [307, 193] on li "CATOR, [GEOGRAPHIC_DATA], [GEOGRAPHIC_DATA], [GEOGRAPHIC_DATA], [GEOGRAPHIC_DAT…" at bounding box center [311, 189] width 68 height 16
type input "CATOR, [GEOGRAPHIC_DATA], [GEOGRAPHIC_DATA], [GEOGRAPHIC_DATA], [GEOGRAPHIC_DAT…"
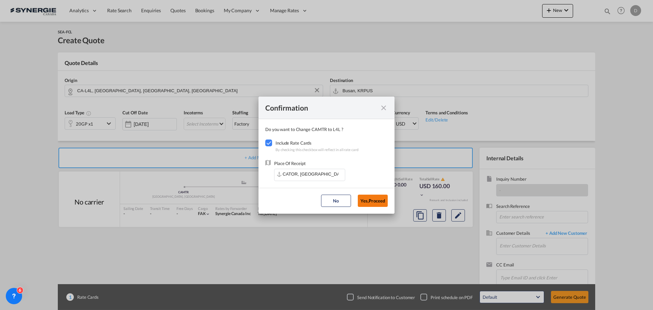
click at [377, 196] on button "Yes,Proceed" at bounding box center [373, 200] width 30 height 12
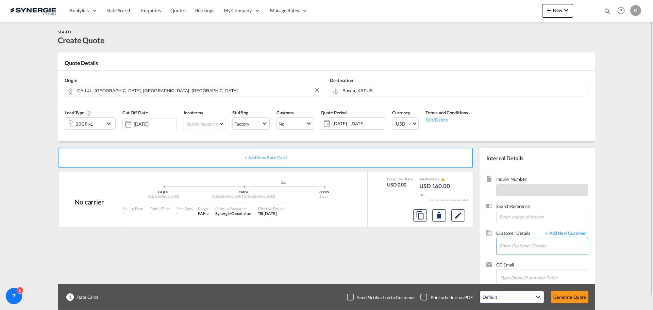
click at [528, 244] on input "Enter Customer Details" at bounding box center [543, 245] width 88 height 15
click at [583, 89] on button "Clear Input" at bounding box center [582, 90] width 10 height 10
paste input "Dammam"
click at [382, 111] on div "Ad Dammam [GEOGRAPHIC_DATA] [GEOGRAPHIC_DATA]" at bounding box center [394, 105] width 129 height 20
type input "Ad Dammam, SADMM"
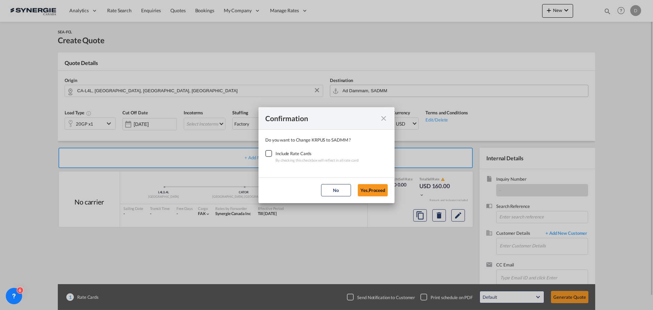
click at [265, 154] on div "Checkbox No Ink" at bounding box center [268, 153] width 7 height 7
click at [381, 189] on button "Yes,Proceed" at bounding box center [373, 190] width 30 height 12
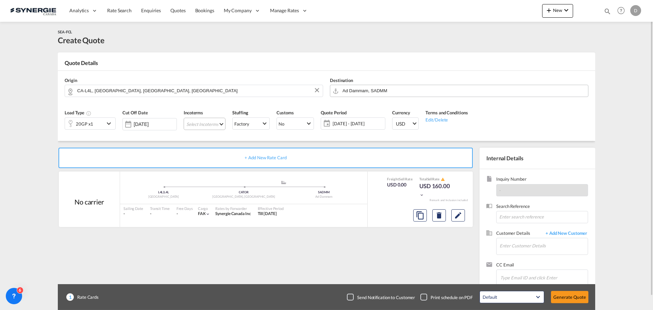
click at [223, 122] on md-select "Select Incoterms FAS - import Free Alongside Ship CIF - export Cost,Insurance a…" at bounding box center [205, 124] width 42 height 12
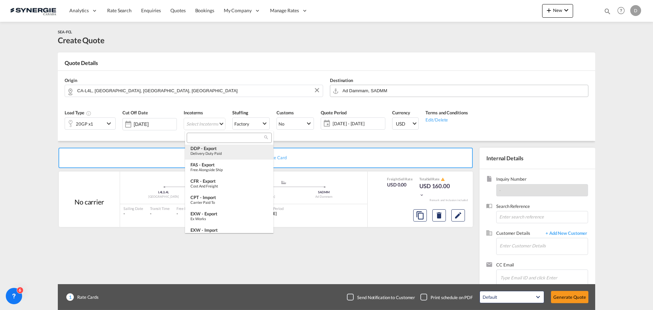
scroll to position [68, 0]
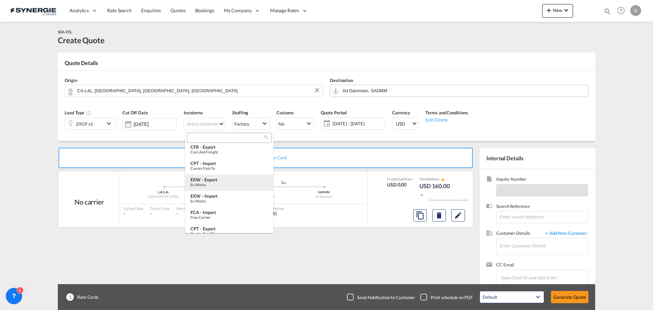
click at [215, 186] on div "Ex Works" at bounding box center [229, 184] width 78 height 4
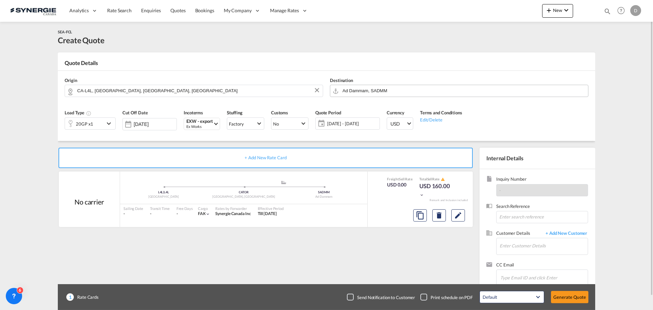
click at [109, 123] on md-icon "icon-chevron-down" at bounding box center [110, 123] width 10 height 8
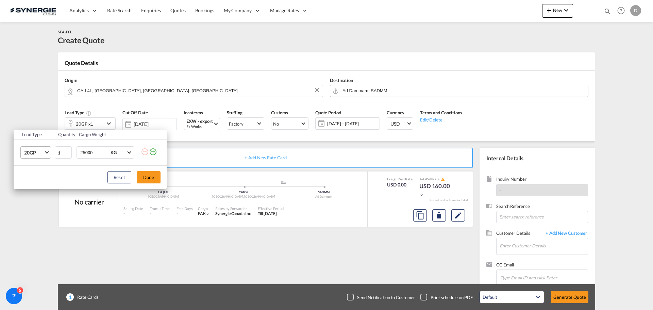
click at [46, 151] on span "Choose: \a20GP" at bounding box center [47, 152] width 4 height 4
click at [45, 183] on md-option "40HC" at bounding box center [42, 185] width 46 height 16
click at [85, 149] on input "25000" at bounding box center [93, 153] width 27 height 12
type input "20000"
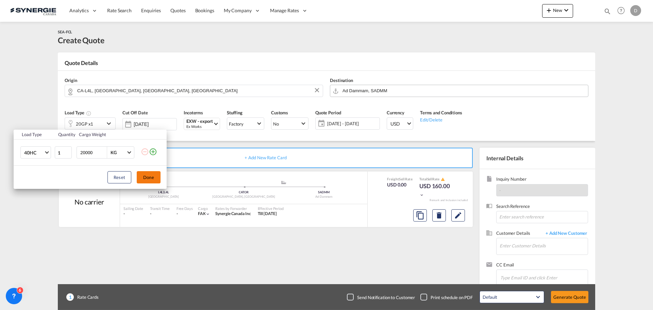
click at [154, 179] on button "Done" at bounding box center [149, 177] width 24 height 12
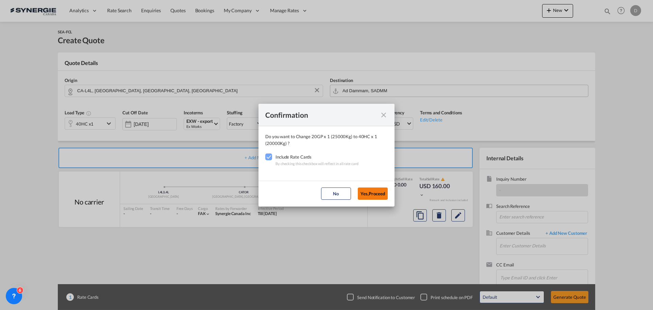
click at [375, 194] on button "Yes,Proceed" at bounding box center [373, 193] width 30 height 12
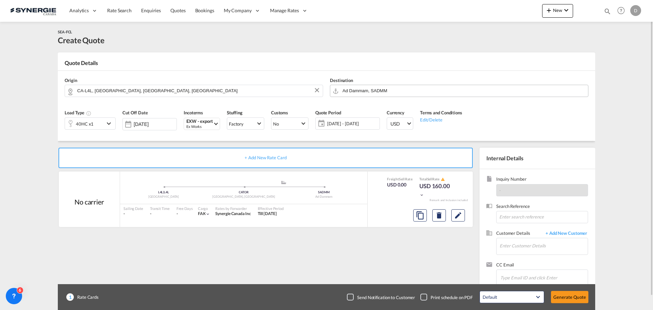
click at [348, 125] on span "[DATE] - [DATE]" at bounding box center [352, 123] width 51 height 6
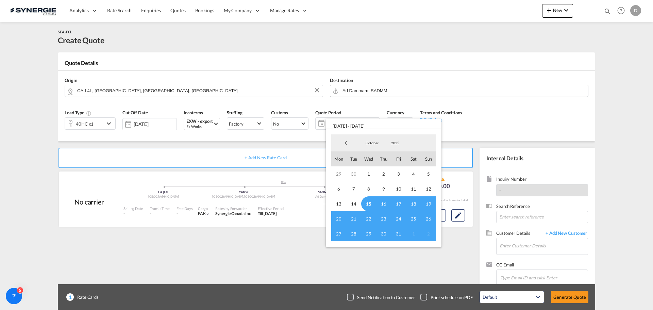
click at [366, 203] on span "15" at bounding box center [368, 203] width 15 height 15
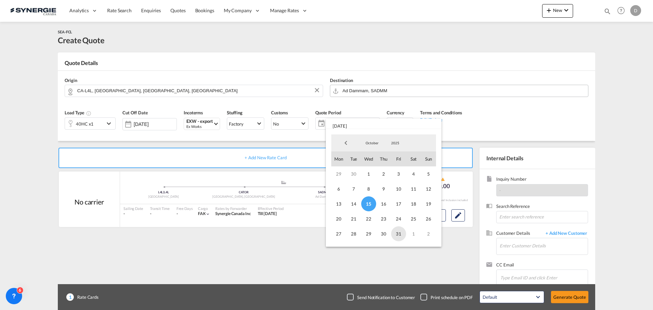
click at [399, 232] on span "31" at bounding box center [398, 233] width 15 height 15
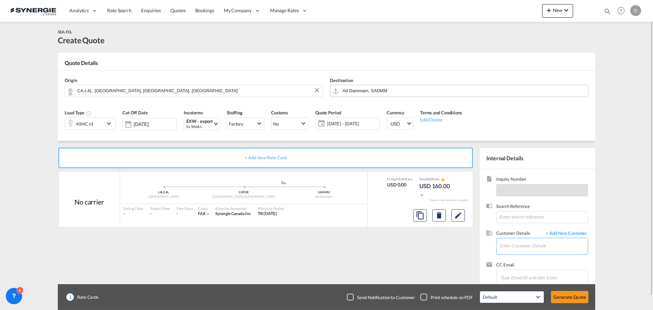
click at [545, 249] on input "Enter Customer Details" at bounding box center [543, 245] width 88 height 15
paste input "[EMAIL_ADDRESS][DOMAIN_NAME]"
type input "[EMAIL_ADDRESS][DOMAIN_NAME]"
click at [578, 230] on span "+ Add New Customer" at bounding box center [565, 234] width 46 height 8
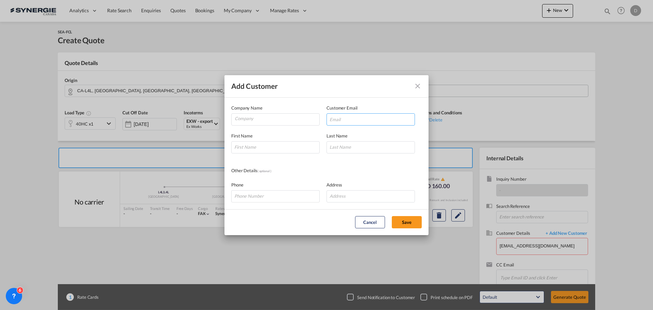
click at [377, 120] on input "Add Customer Company ..." at bounding box center [370, 119] width 88 height 12
paste input "[EMAIL_ADDRESS][DOMAIN_NAME]"
type input "[EMAIL_ADDRESS][DOMAIN_NAME]"
click at [246, 123] on input "Company" at bounding box center [277, 119] width 85 height 10
type input "Medscan"
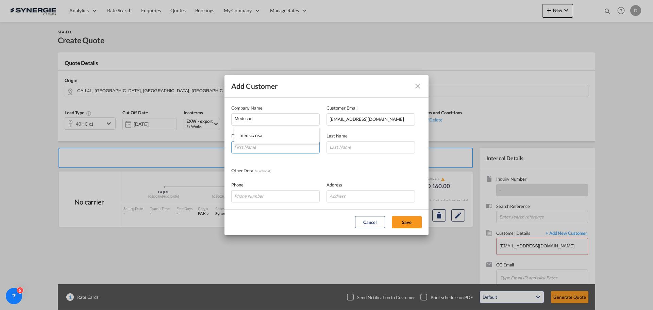
click at [260, 150] on input "Add Customer Company ..." at bounding box center [275, 147] width 88 height 12
type input "Asad"
type input "[PERSON_NAME]"
click at [405, 222] on button "Save" at bounding box center [407, 222] width 30 height 12
type input "Medscan, [PERSON_NAME], [EMAIL_ADDRESS][DOMAIN_NAME]"
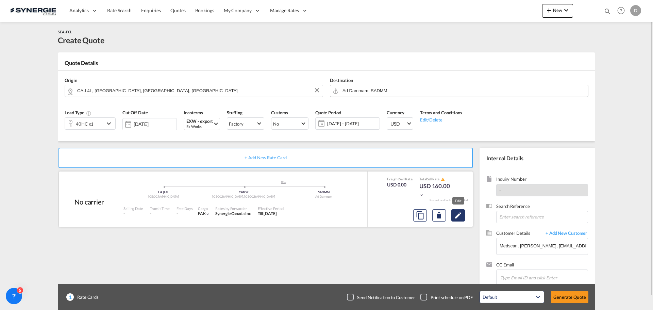
click at [460, 217] on md-icon "Edit" at bounding box center [458, 215] width 8 height 8
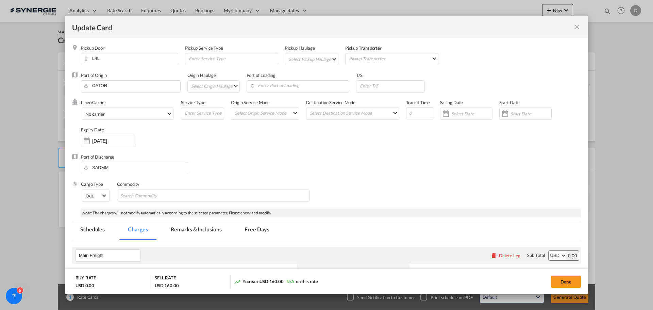
click at [328, 57] on md-select "Select Pickup Haulage rail road barge truck unspecified not available" at bounding box center [313, 58] width 50 height 11
click at [314, 76] on md-option "road" at bounding box center [312, 75] width 60 height 16
click at [233, 87] on md-select "Select Origin Haulage rail road barge truck unspecified not available" at bounding box center [214, 86] width 49 height 11
click at [215, 92] on md-option "rail" at bounding box center [215, 86] width 59 height 16
drag, startPoint x: 304, startPoint y: 86, endPoint x: 299, endPoint y: 84, distance: 5.2
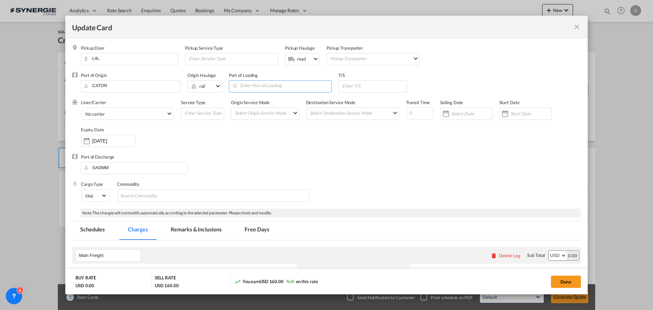
click at [303, 85] on input "Enter Port of Loading" at bounding box center [281, 86] width 99 height 10
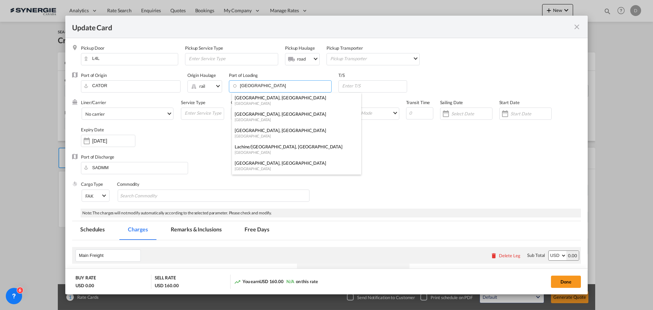
click at [261, 100] on div "[GEOGRAPHIC_DATA], [GEOGRAPHIC_DATA]" at bounding box center [295, 98] width 120 height 6
type input "[GEOGRAPHIC_DATA], [GEOGRAPHIC_DATA], CAMTR"
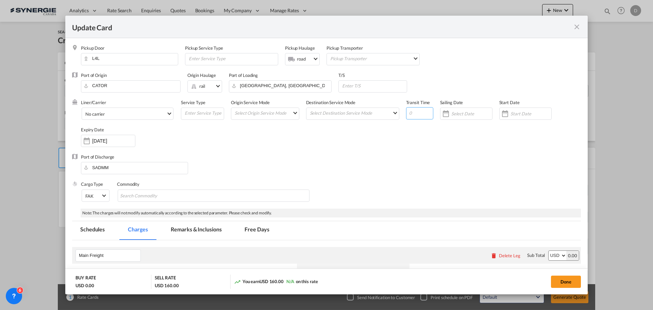
drag, startPoint x: 406, startPoint y: 113, endPoint x: 412, endPoint y: 111, distance: 6.7
click at [412, 111] on input "Update Card Pickup ..." at bounding box center [419, 113] width 27 height 12
type input "53"
click at [504, 112] on div "Update Card Pickup ..." at bounding box center [504, 114] width 11 height 14
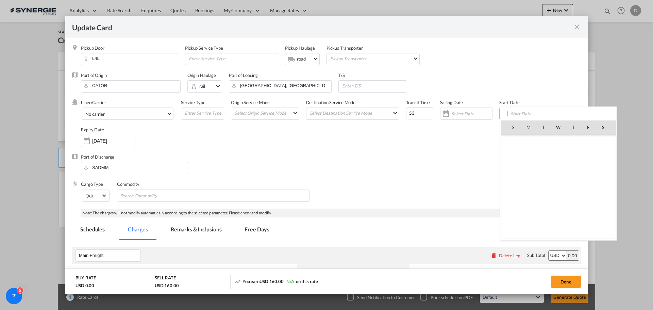
scroll to position [157560, 0]
click at [559, 173] on span "15" at bounding box center [558, 172] width 14 height 14
type input "[DATE]"
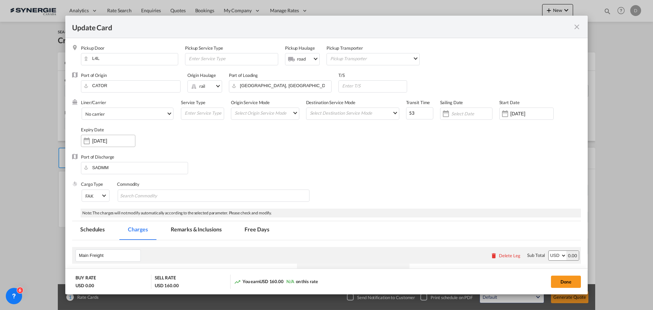
click at [87, 140] on div "Update Card Pickup ..." at bounding box center [86, 141] width 11 height 14
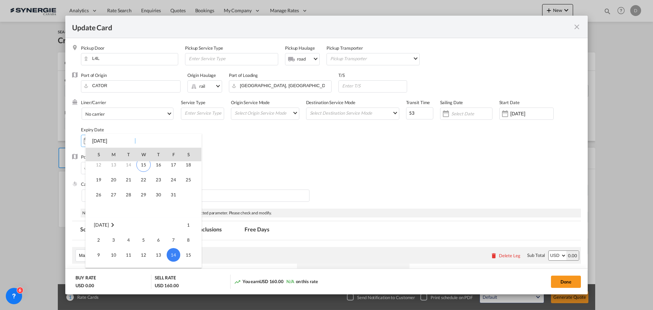
scroll to position [22, 0]
click at [170, 206] on span "31" at bounding box center [174, 207] width 14 height 14
type input "[DATE]"
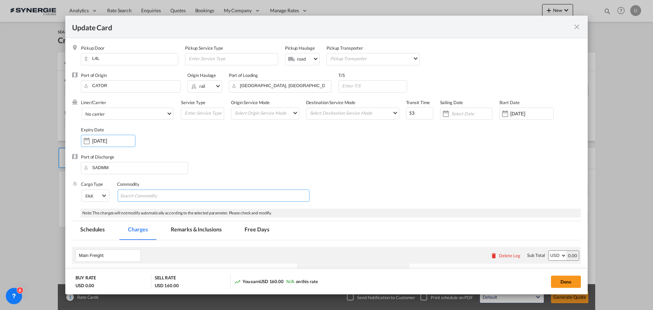
click at [167, 197] on input "Search Commodity" at bounding box center [151, 195] width 62 height 11
type input "General Cargo"
drag, startPoint x: 321, startPoint y: 148, endPoint x: 295, endPoint y: 120, distance: 38.5
click at [321, 147] on div "Liner/Carrier No carrier Atlantic Container Line (ACL) [PERSON_NAME] Transport …" at bounding box center [331, 126] width 500 height 54
click at [291, 115] on md-select "Select Origin Service Mode SD [GEOGRAPHIC_DATA]" at bounding box center [266, 113] width 65 height 10
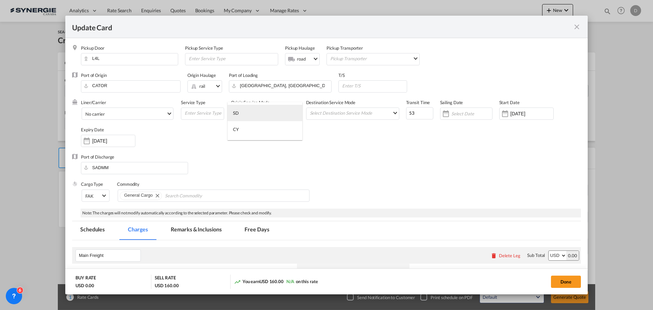
click at [289, 114] on md-option "SD" at bounding box center [264, 113] width 75 height 16
click at [319, 115] on md-select "Select Destination Service Mode SD [GEOGRAPHIC_DATA]" at bounding box center [354, 113] width 90 height 10
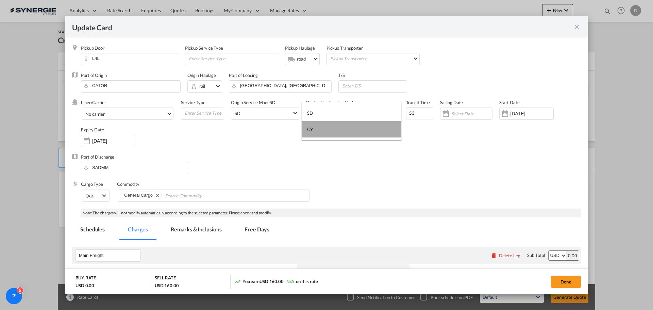
click at [317, 128] on md-option "CY" at bounding box center [352, 129] width 100 height 16
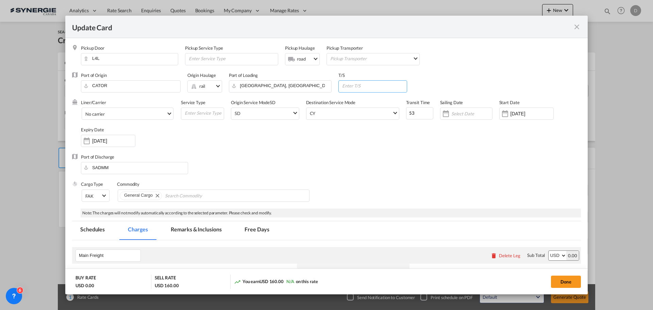
click at [378, 87] on input "Update Card Pickup ..." at bounding box center [373, 86] width 65 height 10
click at [170, 110] on md-select-value "No carrier" at bounding box center [129, 113] width 88 height 11
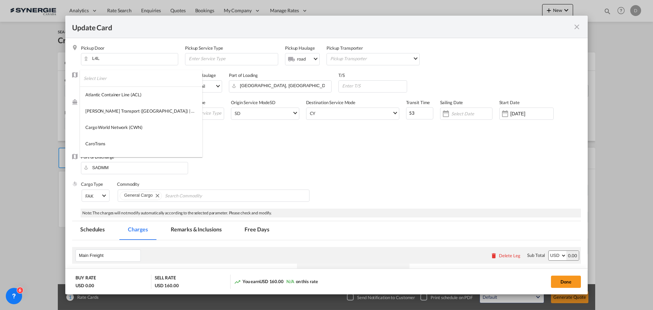
scroll to position [732, 0]
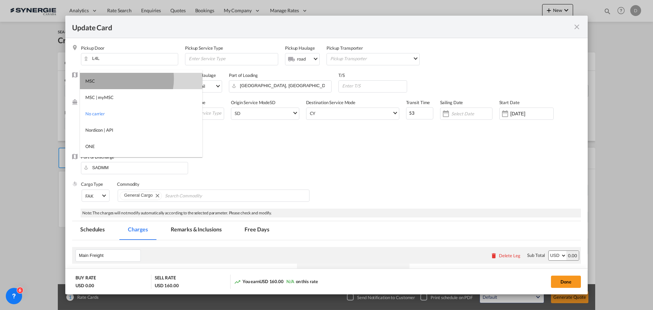
click at [116, 79] on md-option "MSC" at bounding box center [141, 81] width 122 height 16
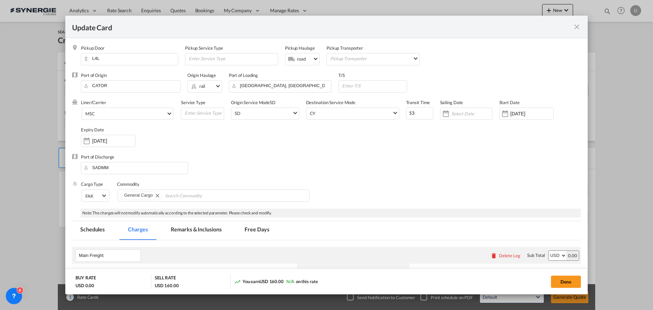
click at [371, 141] on div "Liner/Carrier MSC Service Type Origin Service Mode [GEOGRAPHIC_DATA] [GEOGRAPHI…" at bounding box center [331, 126] width 500 height 54
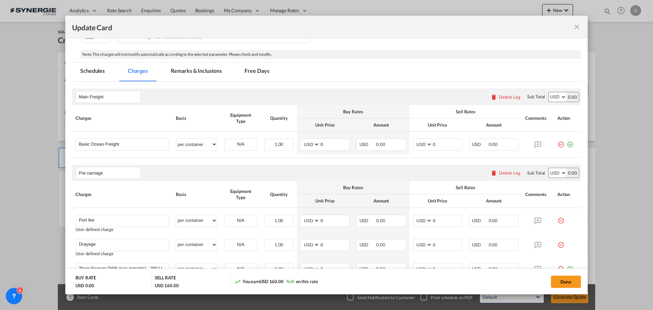
scroll to position [170, 0]
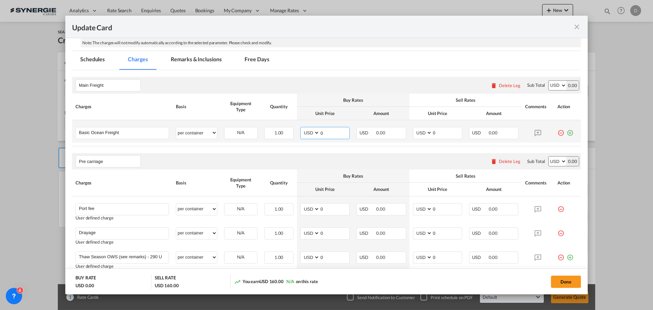
drag, startPoint x: 318, startPoint y: 132, endPoint x: 323, endPoint y: 132, distance: 5.1
click at [323, 132] on input "0" at bounding box center [335, 132] width 30 height 10
type input "5715"
drag, startPoint x: 430, startPoint y: 133, endPoint x: 439, endPoint y: 132, distance: 8.9
click at [439, 133] on input "0" at bounding box center [447, 132] width 30 height 10
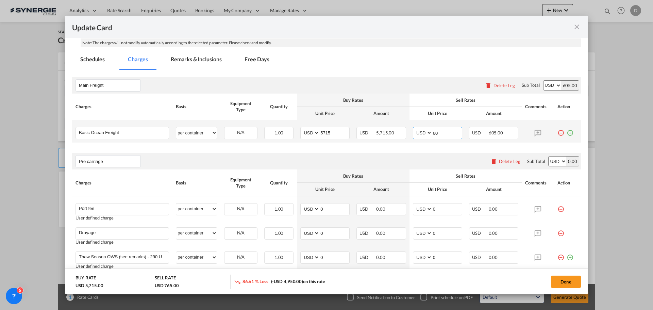
type input "6"
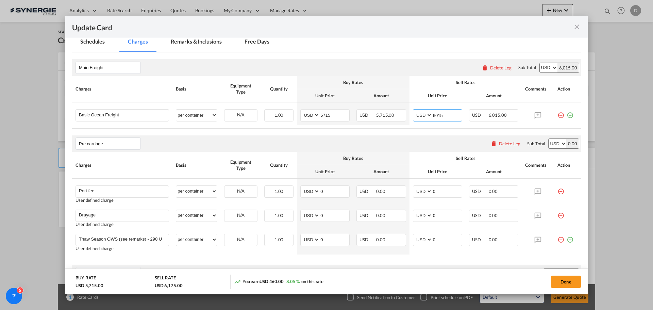
scroll to position [204, 0]
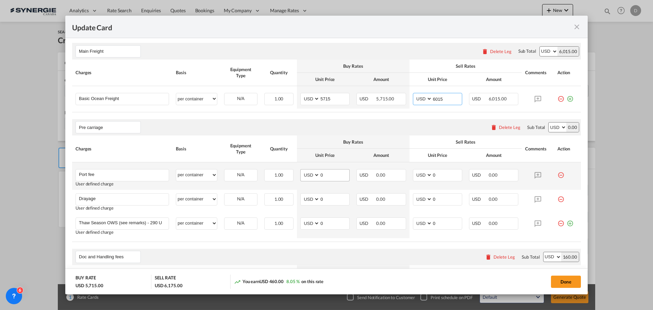
type input "6015"
drag, startPoint x: 318, startPoint y: 175, endPoint x: 328, endPoint y: 175, distance: 9.5
click at [328, 175] on input "0" at bounding box center [335, 174] width 30 height 10
type input "50"
drag, startPoint x: 429, startPoint y: 175, endPoint x: 436, endPoint y: 184, distance: 12.1
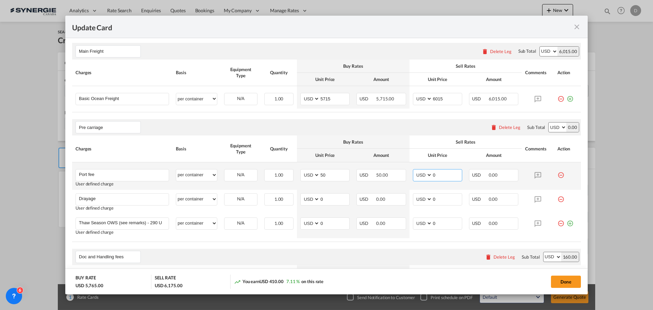
click at [437, 184] on td "AED AFN ALL AMD ANG AOA ARS AUD AWG AZN BAM BBD BDT BGN BHD BIF BMD BND [PERSON…" at bounding box center [437, 176] width 56 height 28
type input "65"
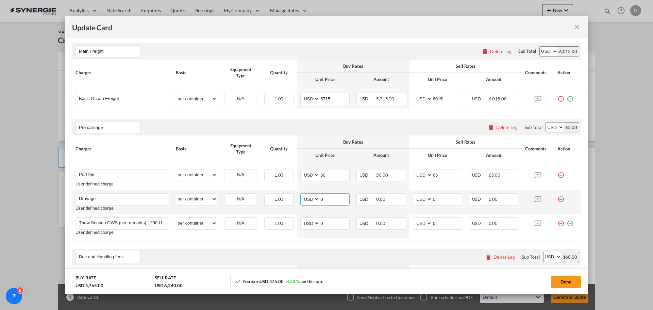
drag, startPoint x: 318, startPoint y: 200, endPoint x: 341, endPoint y: 201, distance: 23.5
click at [341, 200] on input "0" at bounding box center [335, 198] width 30 height 10
type input "270"
drag, startPoint x: 428, startPoint y: 199, endPoint x: 447, endPoint y: 203, distance: 19.4
click at [447, 203] on input "0" at bounding box center [447, 198] width 30 height 10
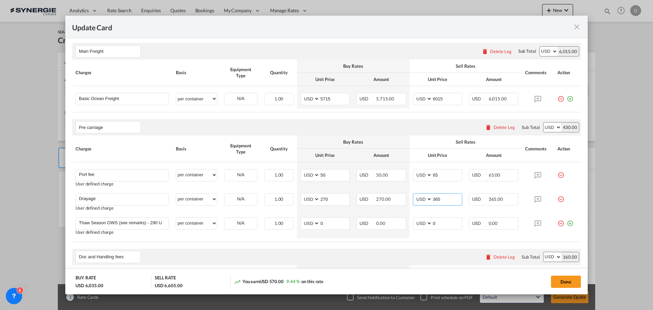
scroll to position [136, 0]
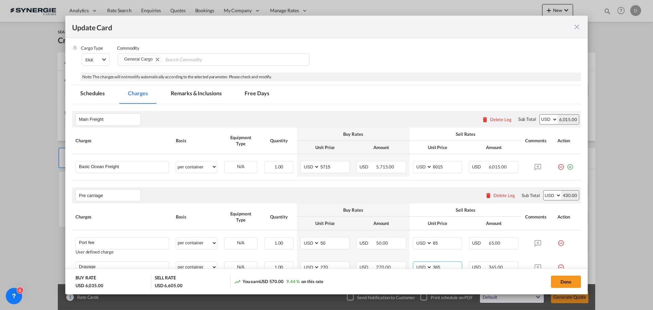
type input "365"
click at [209, 88] on md-tab-item "Remarks & Inclusions" at bounding box center [195, 94] width 67 height 19
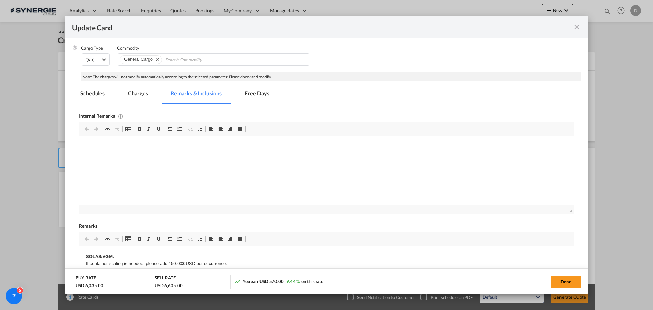
scroll to position [0, 0]
click at [193, 169] on html "MSC Spot rate / IQPPJT6JM Tripoint / Google Drive" at bounding box center [326, 152] width 494 height 32
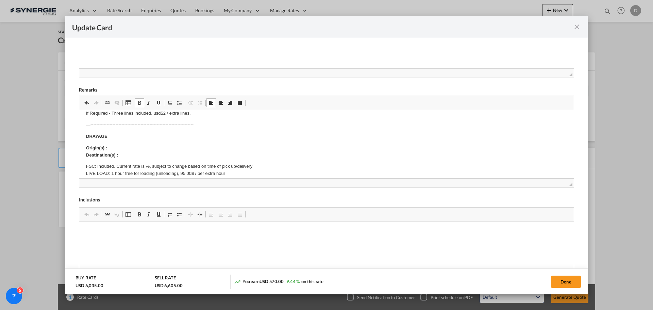
scroll to position [34, 0]
click at [140, 145] on p "Origin(s) : Destination(s) :" at bounding box center [326, 150] width 481 height 14
click at [125, 146] on p "Origin(s) : Destination(s) :" at bounding box center [326, 150] width 481 height 14
click at [125, 152] on p "Origin(s) : [STREET_ADDRESS][PERSON_NAME] 905-264-5660EXT153 ​​​​​​​ Destinatio…" at bounding box center [326, 150] width 481 height 14
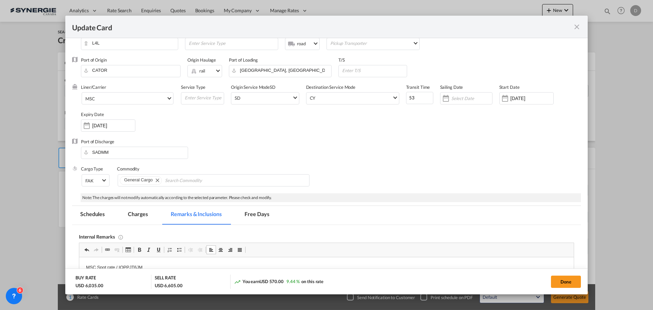
scroll to position [5, 0]
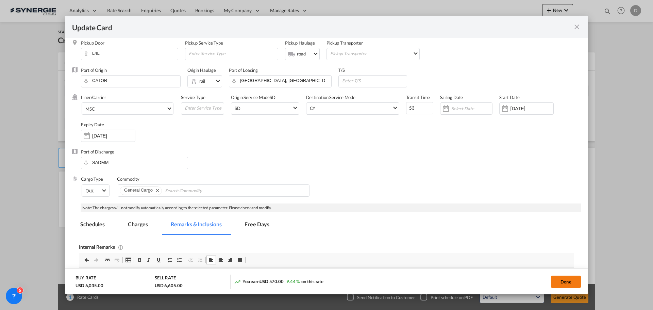
click at [569, 280] on button "Done" at bounding box center [566, 281] width 30 height 12
type input "[DATE]"
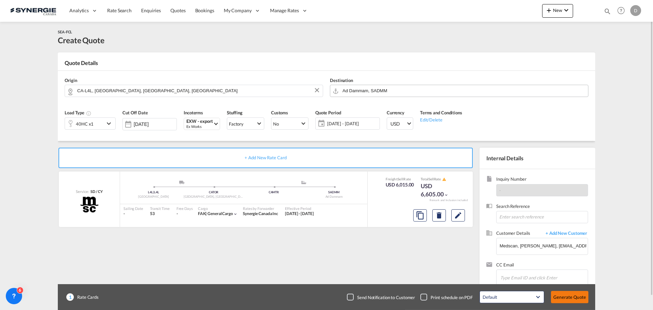
click at [565, 295] on button "Generate Quote" at bounding box center [569, 297] width 37 height 12
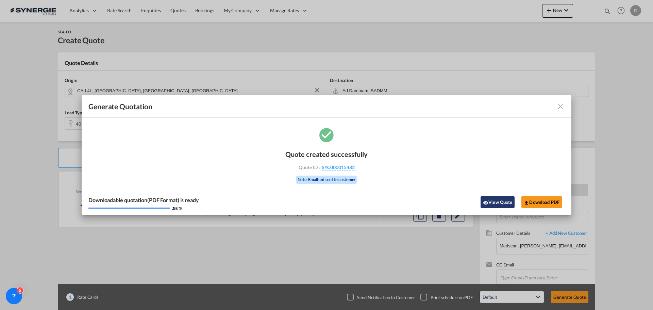
click at [499, 202] on button "View Quote" at bounding box center [497, 202] width 34 height 12
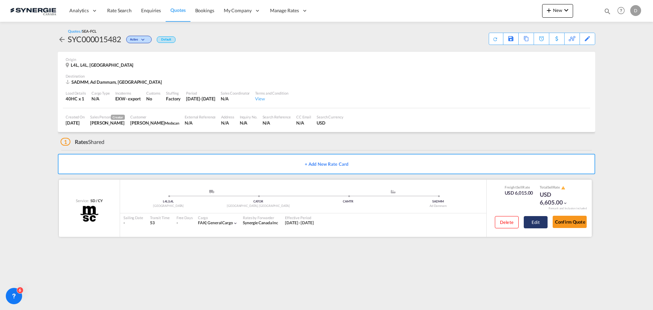
click at [534, 225] on button "Edit" at bounding box center [536, 222] width 24 height 12
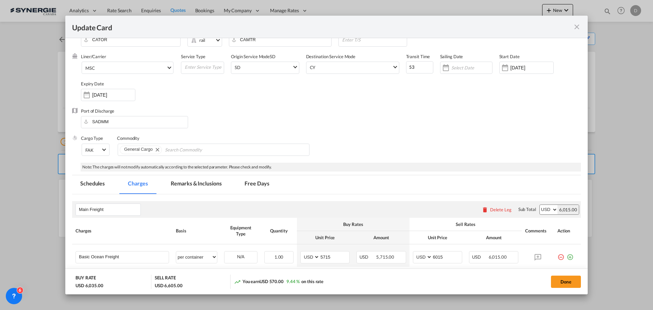
scroll to position [136, 0]
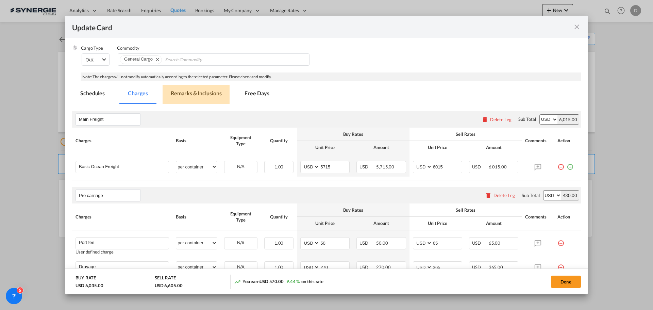
click at [208, 95] on md-tab-item "Remarks & Inclusions" at bounding box center [195, 94] width 67 height 19
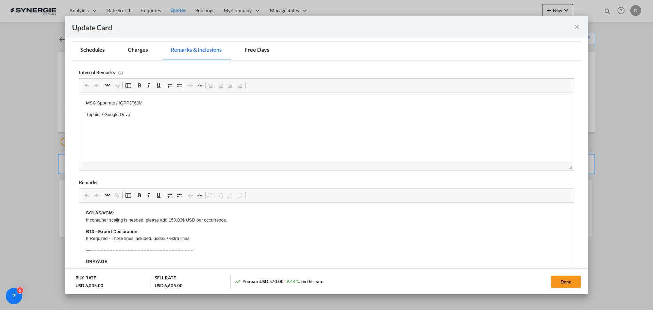
scroll to position [238, 0]
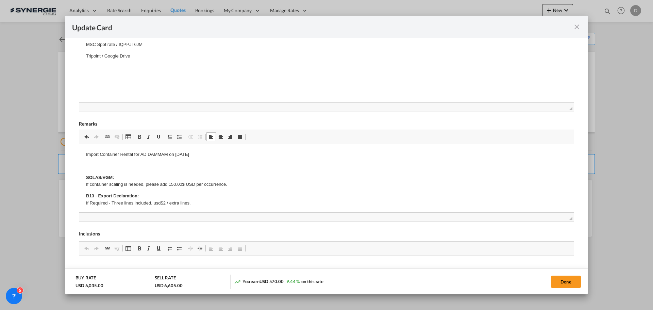
click at [92, 164] on p "Editor, editor23" at bounding box center [326, 165] width 481 height 7
click at [116, 169] on p "7 Calendar days combined" at bounding box center [326, 165] width 481 height 7
drag, startPoint x: 144, startPoint y: 165, endPoint x: 82, endPoint y: 151, distance: 63.4
click at [140, 137] on span "Update Card Pickup ..." at bounding box center [139, 136] width 5 height 5
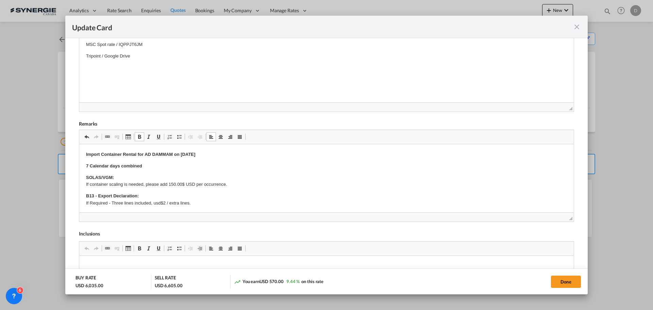
click at [556, 281] on button "Done" at bounding box center [566, 281] width 30 height 12
type input "[DATE]"
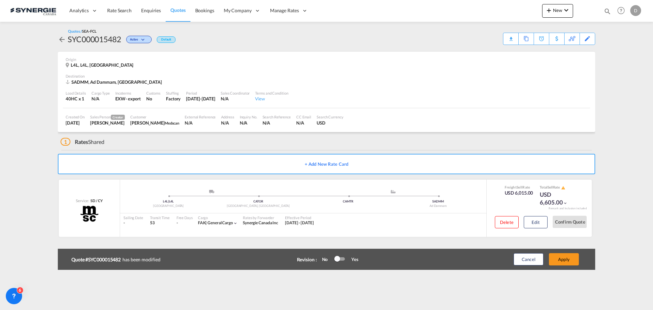
scroll to position [104, 0]
click at [569, 261] on button "Apply" at bounding box center [564, 259] width 30 height 12
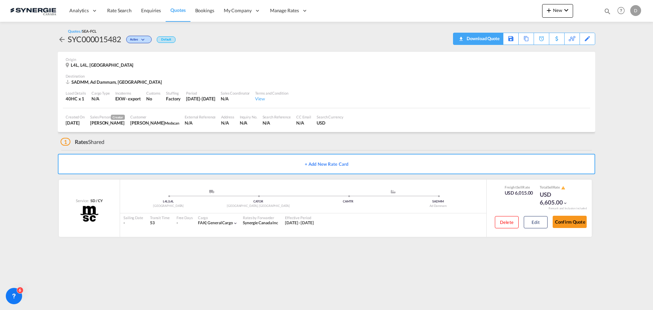
click at [495, 39] on div "Download Quote" at bounding box center [482, 38] width 35 height 11
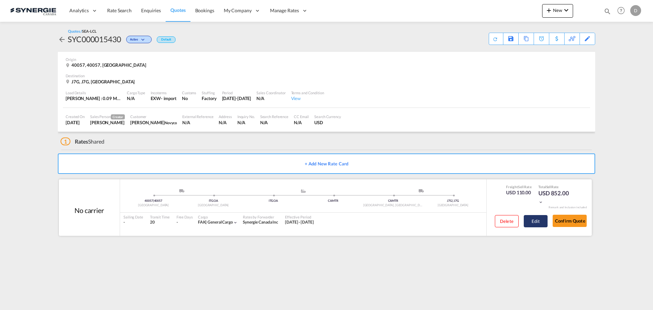
click at [538, 222] on button "Edit" at bounding box center [536, 221] width 24 height 12
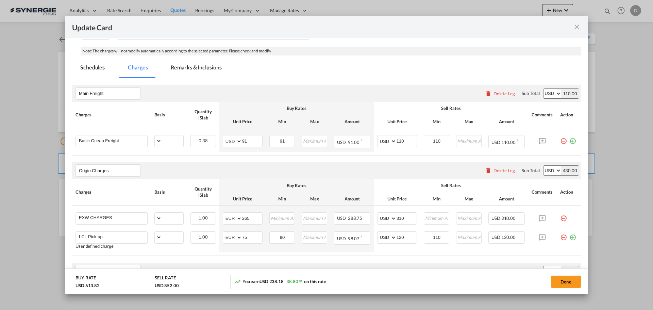
select select "per_w/m"
select select "flat"
select select "per_hbl"
select select "flat"
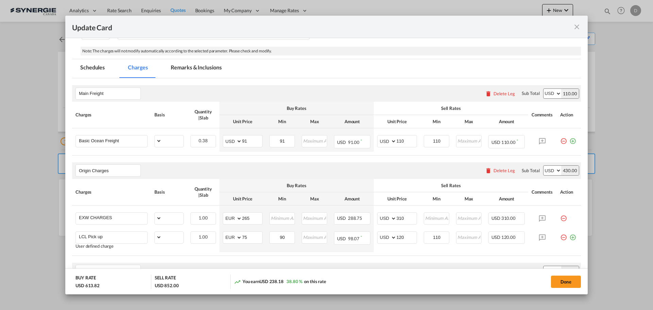
select select "per_bl"
select select "per_shipment"
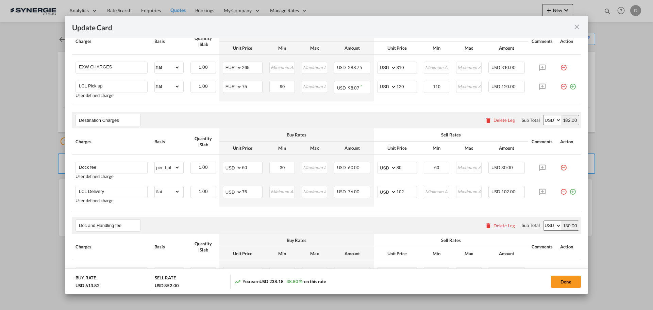
scroll to position [340, 0]
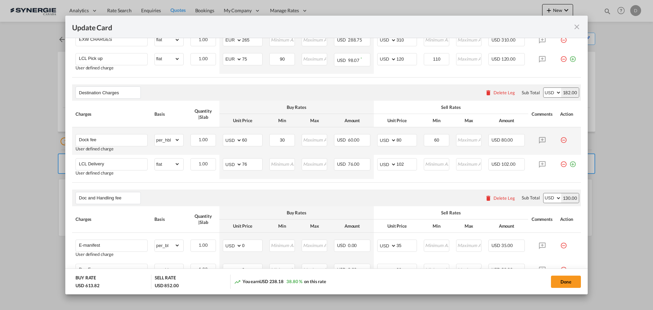
click at [560, 138] on md-icon "icon-minus-circle-outline red-400-fg pt-7" at bounding box center [563, 137] width 7 height 7
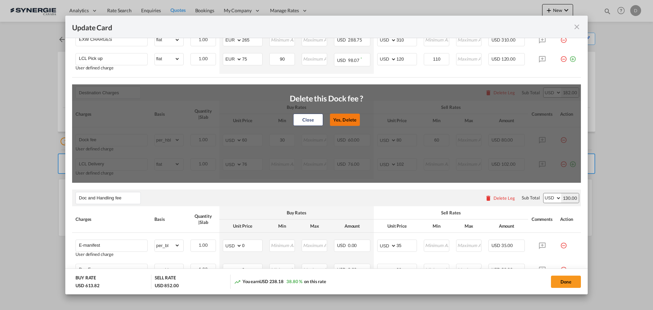
click at [351, 120] on button "Yes, Delete" at bounding box center [345, 120] width 30 height 12
type input "LCL Delivery"
select select "flat"
type input "76"
type input "102"
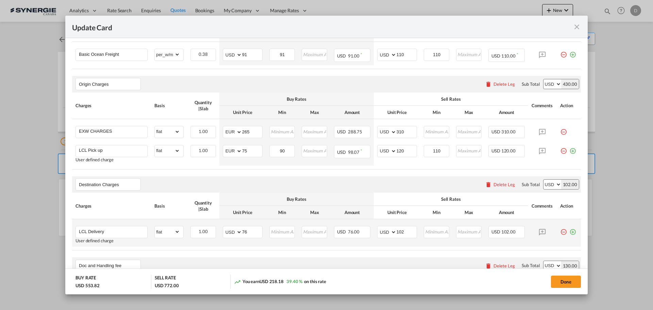
scroll to position [204, 0]
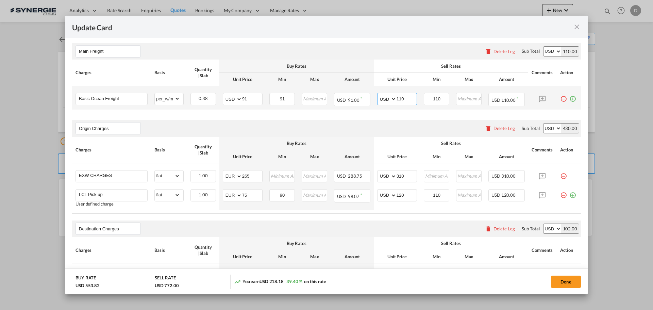
click at [398, 100] on input "110" at bounding box center [406, 98] width 20 height 10
click at [397, 99] on input "110" at bounding box center [406, 98] width 20 height 10
click at [398, 99] on input "110" at bounding box center [406, 98] width 20 height 10
type input "105"
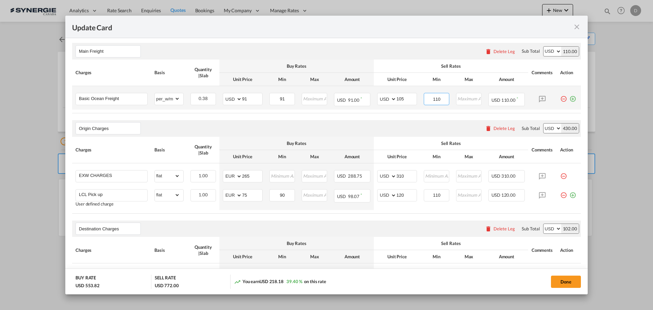
click at [432, 99] on input "110" at bounding box center [436, 98] width 24 height 10
type input "105"
click at [337, 125] on div "Origin Charges Please enter leg name Leg Name Already Exists Delete Leg Sub Tot…" at bounding box center [326, 128] width 509 height 16
click at [329, 138] on th "Buy Rates" at bounding box center [296, 143] width 154 height 13
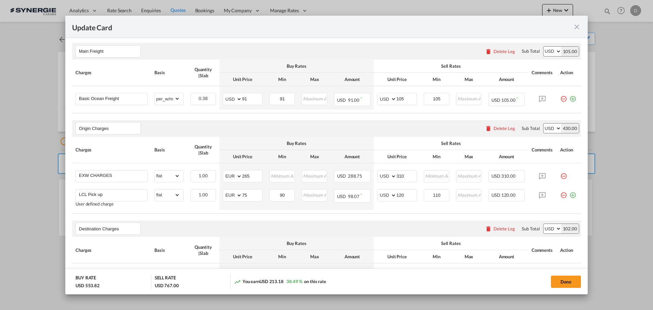
click at [340, 126] on div "Origin Charges Please enter leg name Leg Name Already Exists Delete Leg Sub Tot…" at bounding box center [326, 128] width 509 height 16
click at [397, 177] on input "310" at bounding box center [406, 175] width 20 height 10
type input "300"
click at [396, 196] on input "120" at bounding box center [406, 194] width 20 height 10
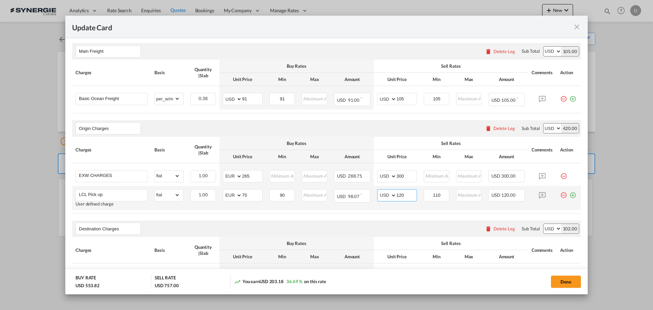
click at [396, 196] on input "120" at bounding box center [406, 194] width 20 height 10
type input "90"
click at [432, 196] on input "110" at bounding box center [436, 194] width 24 height 10
type input "90"
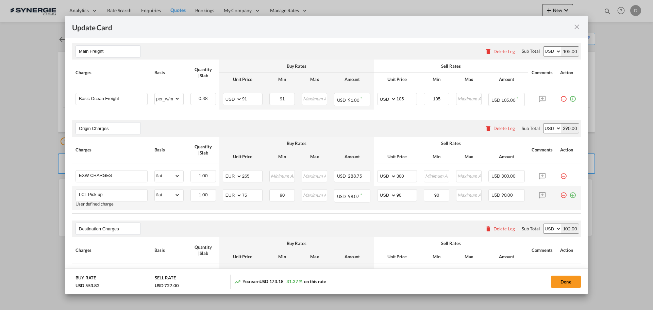
click at [407, 209] on td "AED AFN ALL AMD ANG AOA ARS AUD AWG AZN BAM BBD BDT BGN BHD BIF BMD BND BOB BRL…" at bounding box center [397, 198] width 47 height 24
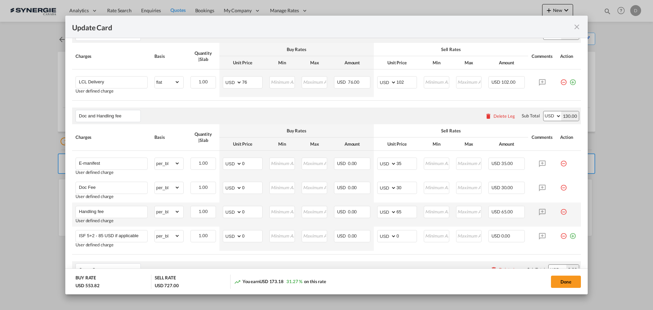
scroll to position [408, 0]
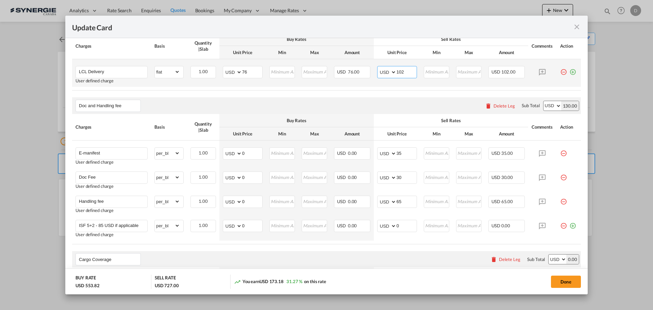
click at [399, 73] on input "102" at bounding box center [406, 71] width 20 height 10
type input "96"
click at [393, 93] on air-lcl-rate-modification "Main Freight Please enter leg name Leg Name Already Exists Delete Leg Sub Total…" at bounding box center [326, 88] width 509 height 512
click at [395, 95] on air-lcl-rate-modification "Main Freight Please enter leg name Leg Name Already Exists Delete Leg Sub Total…" at bounding box center [326, 88] width 509 height 512
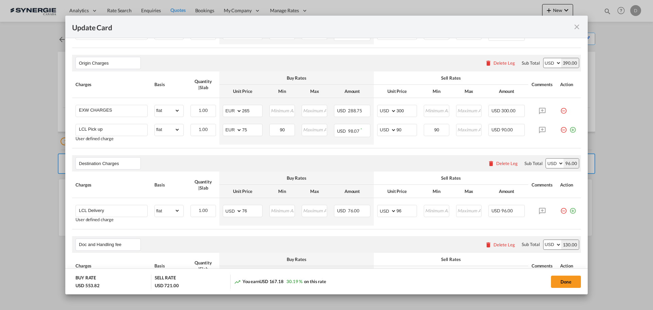
scroll to position [204, 0]
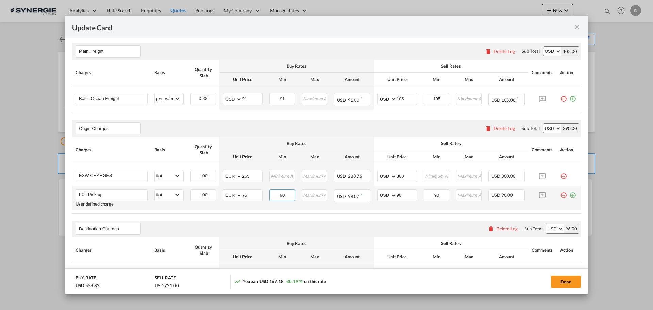
click at [279, 195] on input "90" at bounding box center [282, 194] width 24 height 10
click at [366, 214] on air-lcl-rate-modification "Main Freight Please enter leg name Leg Name Already Exists Delete Leg Sub Total…" at bounding box center [326, 292] width 509 height 512
click at [365, 214] on air-lcl-rate-modification "Main Freight Please enter leg name Leg Name Already Exists Delete Leg Sub Total…" at bounding box center [326, 292] width 509 height 512
click at [282, 198] on input "Update Card Pickup ..." at bounding box center [282, 194] width 24 height 10
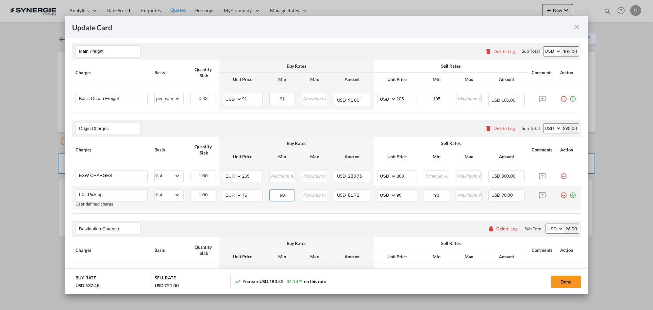
type input "90"
click at [274, 213] on air-lcl-rate-modification "Main Freight Please enter leg name Leg Name Already Exists Delete Leg Sub Total…" at bounding box center [326, 292] width 509 height 512
click at [358, 222] on div "Destination Charges Please enter leg name Leg Name Already Exists Delete Leg Su…" at bounding box center [326, 228] width 509 height 16
click at [377, 215] on air-lcl-rate-modification "Main Freight Please enter leg name Leg Name Already Exists Delete Leg Sub Total…" at bounding box center [326, 292] width 509 height 512
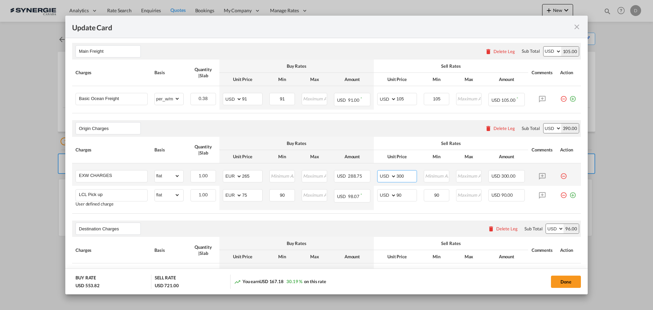
click at [396, 175] on input "300" at bounding box center [406, 175] width 20 height 10
click at [415, 133] on div "Origin Charges Please enter leg name Leg Name Already Exists Delete Leg Sub Tot…" at bounding box center [326, 128] width 509 height 16
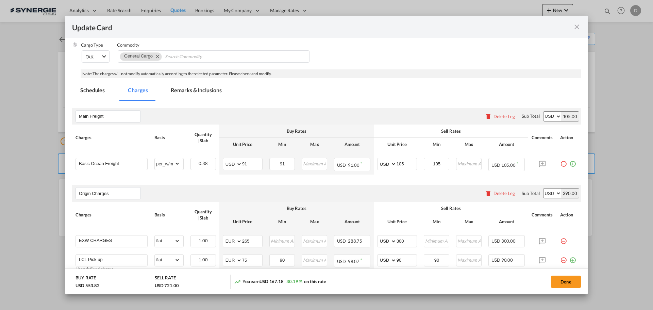
scroll to position [136, 0]
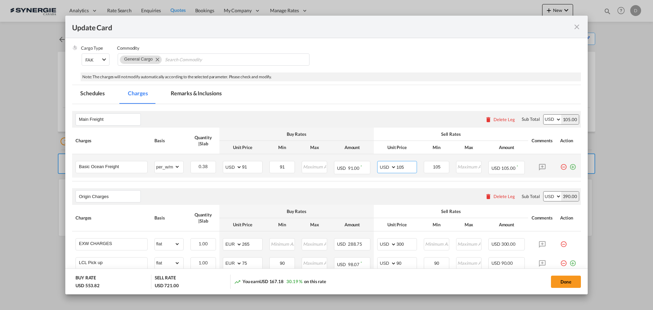
click at [398, 169] on input "105" at bounding box center [406, 166] width 20 height 10
type input "100"
click at [332, 188] on div "Origin Charges Please enter leg name Leg Name Already Exists Delete Leg Sub Tot…" at bounding box center [326, 196] width 509 height 16
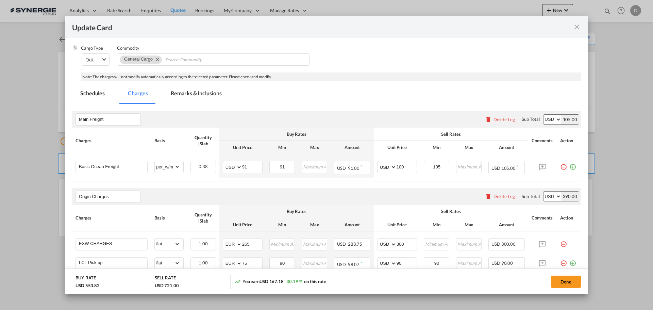
click at [332, 188] on div "Origin Charges Please enter leg name Leg Name Already Exists Delete Leg Sub Tot…" at bounding box center [326, 196] width 509 height 16
click at [434, 167] on input "105" at bounding box center [436, 166] width 24 height 10
type input "100"
click at [421, 190] on div "Origin Charges Please enter leg name Leg Name Already Exists Delete Leg Sub Tot…" at bounding box center [326, 196] width 509 height 16
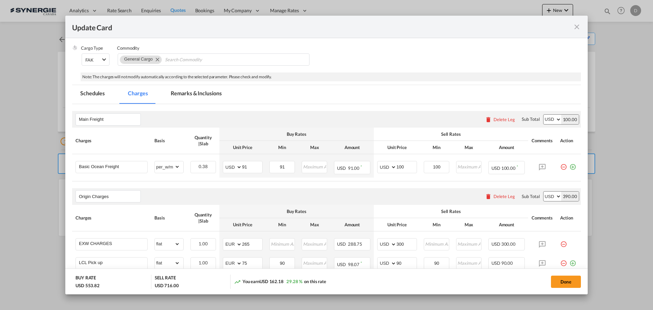
click at [339, 179] on table "Charges Basis Quantity | Slab Buy Rates Sell Rates Comments Action Unit Price M…" at bounding box center [326, 154] width 509 height 54
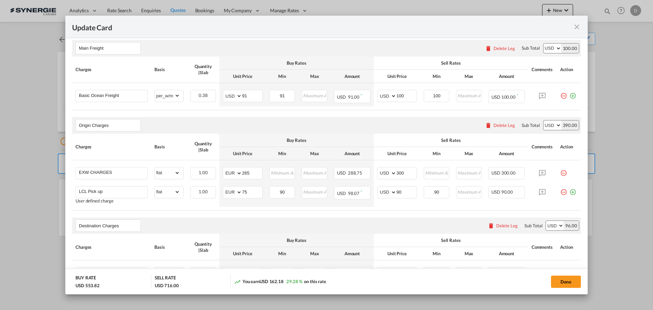
scroll to position [204, 0]
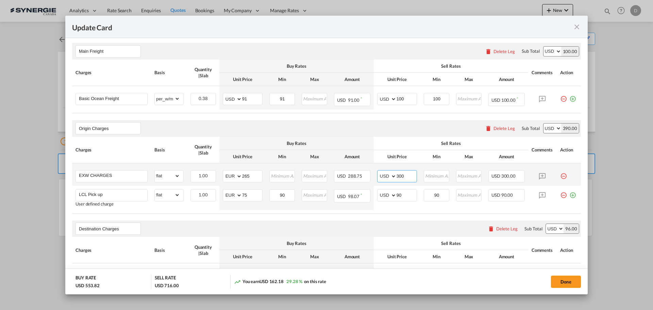
click at [398, 176] on input "300" at bounding box center [406, 175] width 20 height 10
type input "295"
click at [364, 216] on air-lcl-rate-modification "Main Freight Please enter leg name Leg Name Already Exists Delete Leg Sub Total…" at bounding box center [326, 292] width 509 height 512
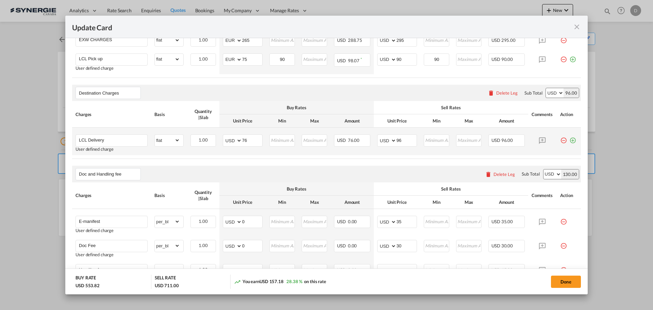
scroll to position [340, 0]
click at [396, 142] on input "96" at bounding box center [406, 139] width 20 height 10
type input "90"
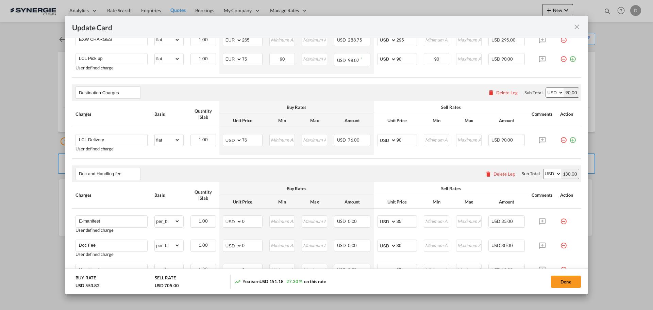
click at [372, 161] on air-lcl-rate-modification "Main Freight Please enter leg name Leg Name Already Exists Delete Leg Sub Total…" at bounding box center [326, 156] width 509 height 512
click at [365, 160] on air-lcl-rate-modification "Main Freight Please enter leg name Leg Name Already Exists Delete Leg Sub Total…" at bounding box center [326, 156] width 509 height 512
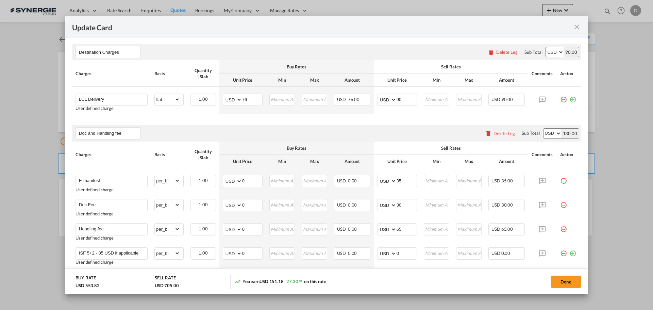
scroll to position [442, 0]
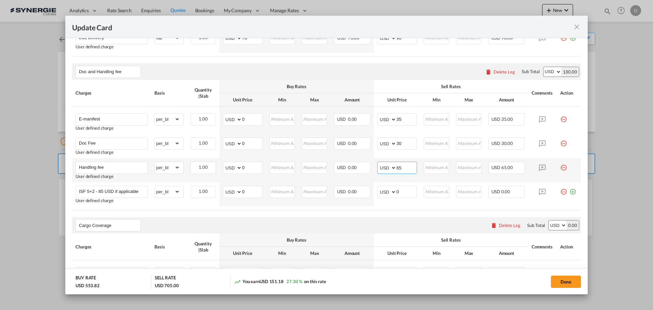
click at [396, 166] on input "65" at bounding box center [406, 167] width 20 height 10
type input "60"
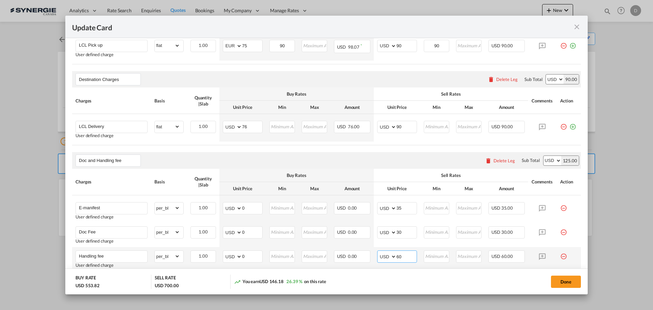
scroll to position [340, 0]
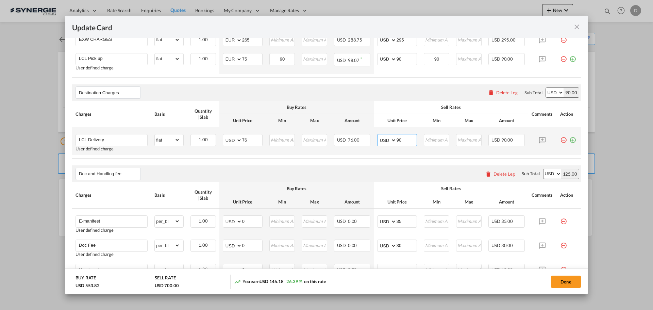
click at [396, 139] on input "90" at bounding box center [406, 139] width 20 height 10
click at [396, 139] on input "95" at bounding box center [406, 139] width 20 height 10
type input "94"
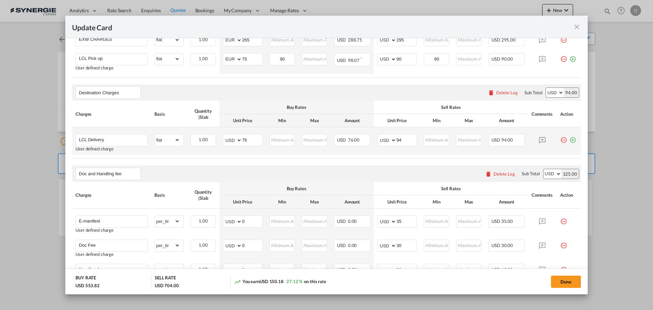
click at [394, 150] on td "AED AFN ALL AMD ANG AOA ARS AUD AWG AZN BAM BBD BDT BGN BHD BIF BMD BND BOB BRL…" at bounding box center [397, 141] width 47 height 28
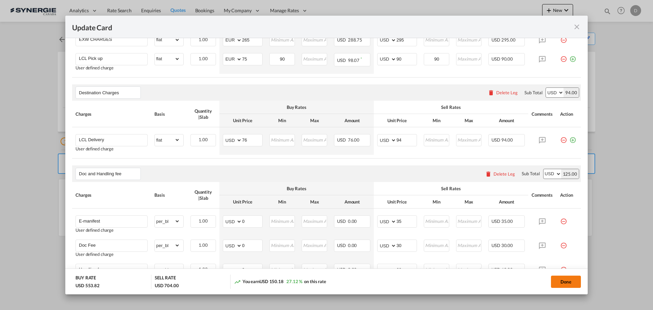
click at [562, 280] on button "Done" at bounding box center [566, 281] width 30 height 12
type input "13 Oct 2025"
type input "[DATE]"
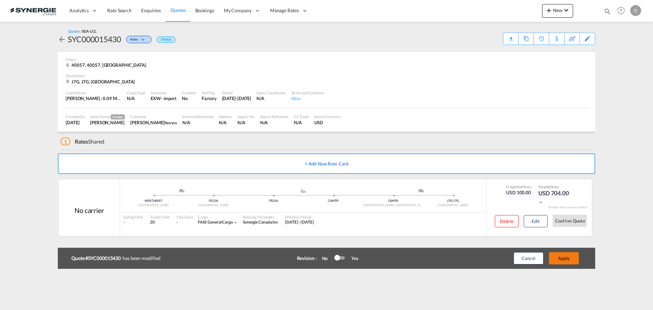
click at [561, 259] on button "Apply" at bounding box center [564, 258] width 30 height 12
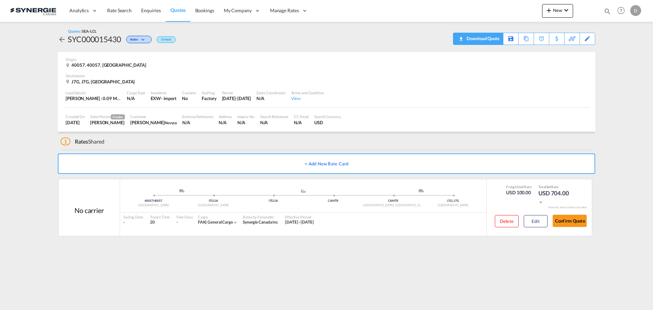
click at [489, 37] on div "Download Quote" at bounding box center [482, 38] width 35 height 11
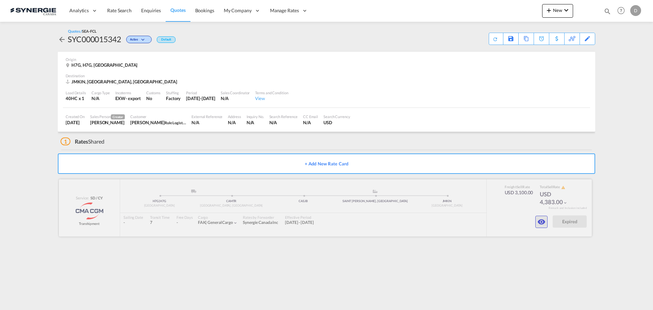
click at [538, 222] on md-icon "icon-eye" at bounding box center [541, 222] width 8 height 8
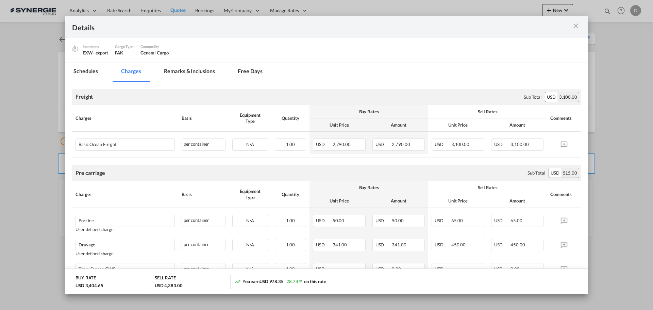
scroll to position [95, 0]
click at [576, 27] on md-icon "icon-close m-3 fg-AAA8AD cursor" at bounding box center [575, 26] width 8 height 8
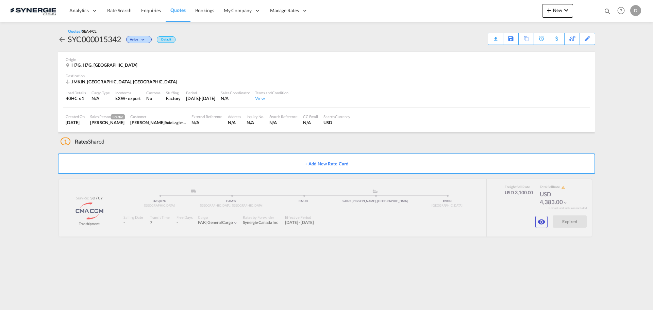
click at [268, 58] on div "Origin" at bounding box center [326, 59] width 521 height 5
